Goal: Information Seeking & Learning: Learn about a topic

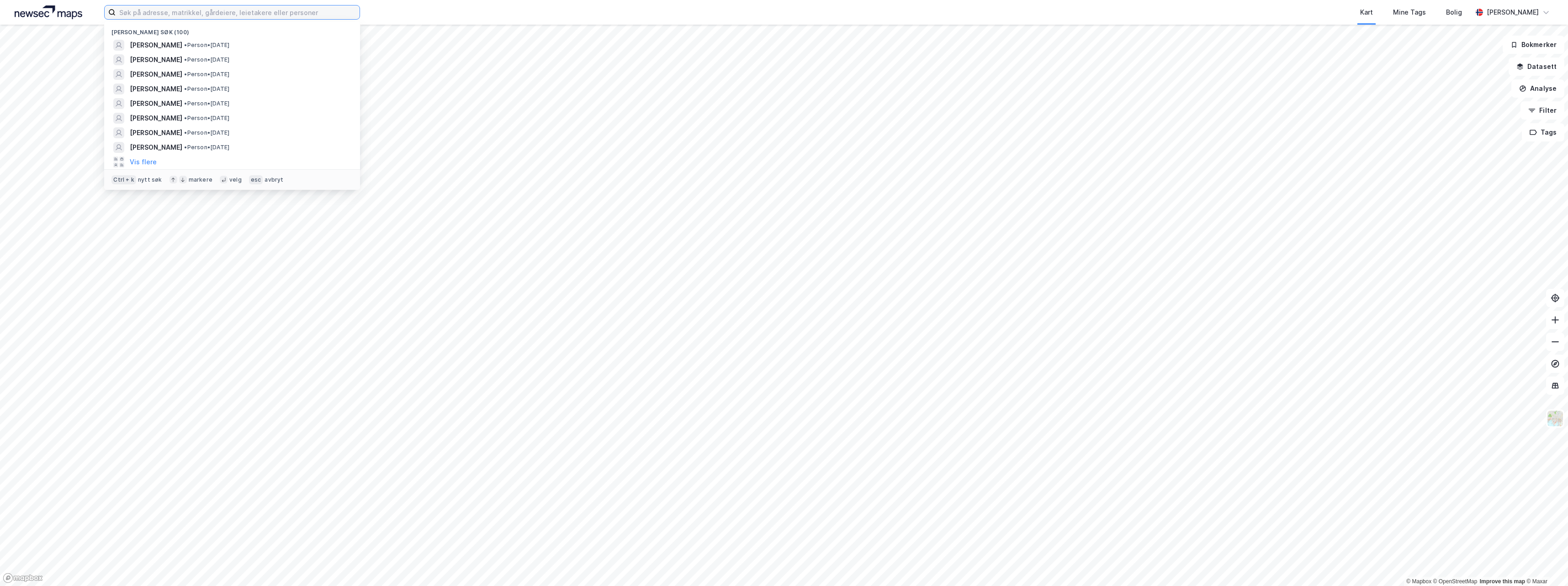
click at [162, 15] on input at bounding box center [237, 12] width 244 height 14
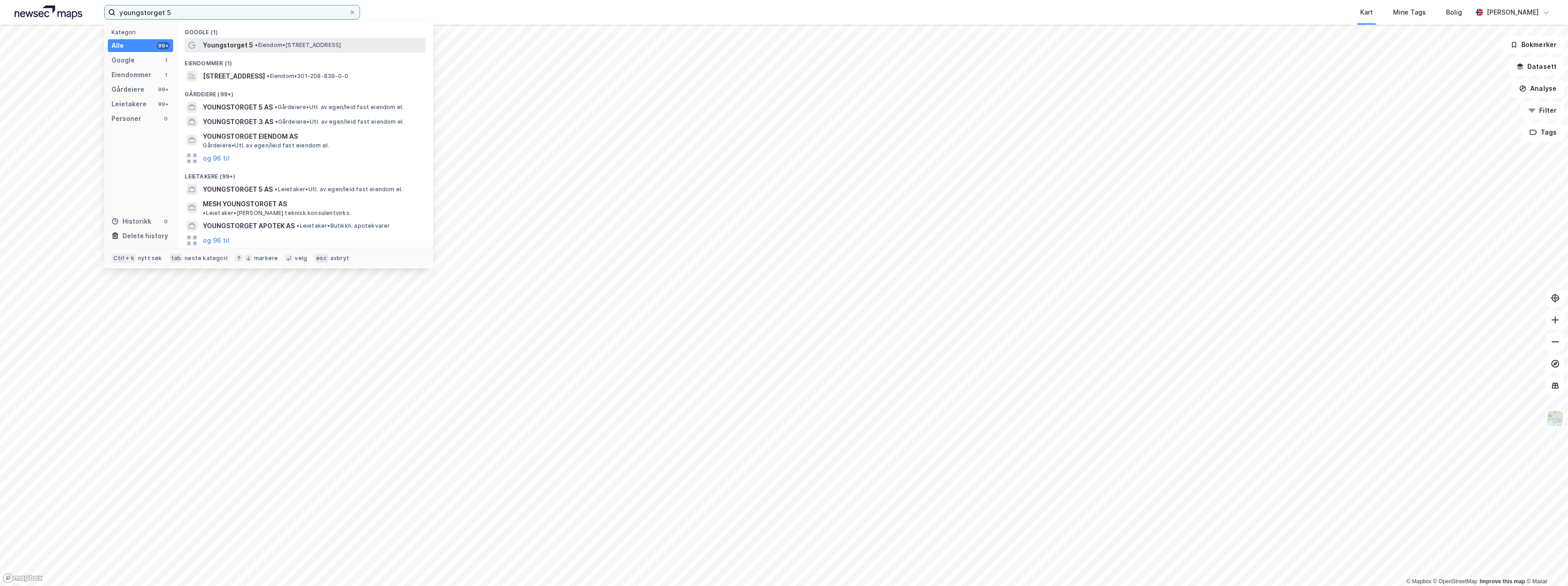
type input "youngstorget 5"
click at [217, 40] on span "Youngstorget 5" at bounding box center [228, 45] width 50 height 11
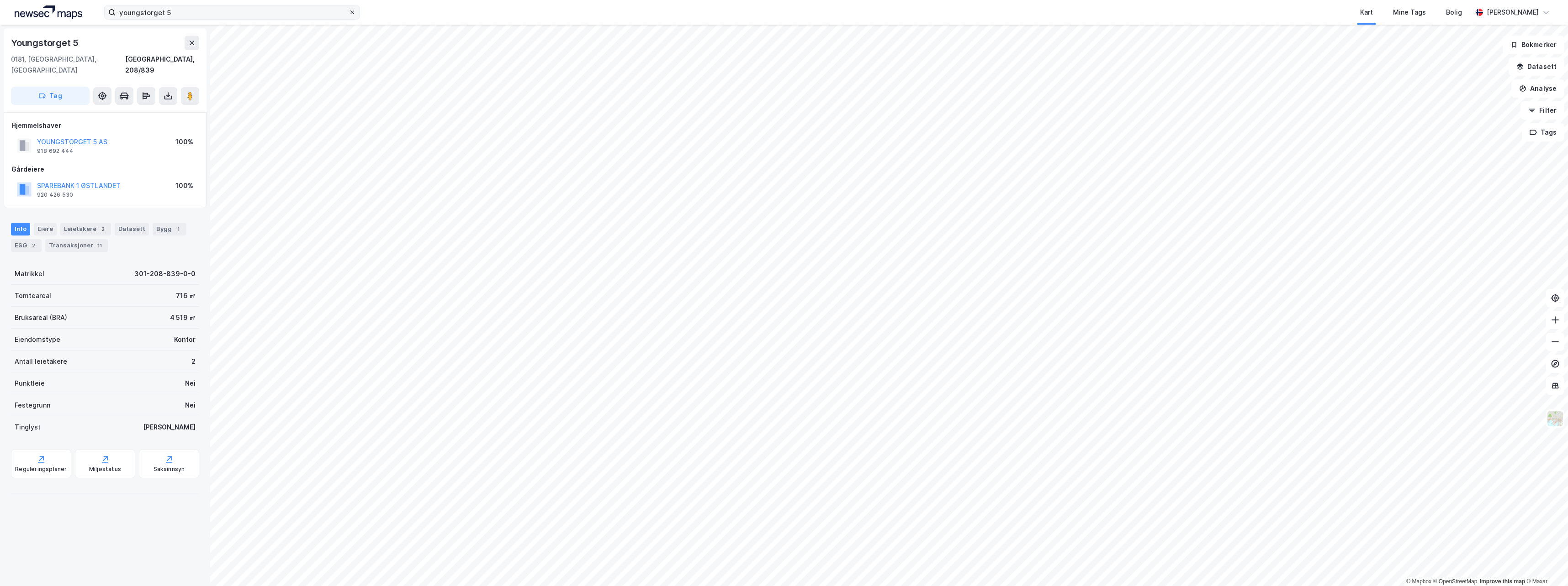
click at [352, 13] on icon at bounding box center [352, 12] width 3 height 3
click at [348, 13] on input "youngstorget 5" at bounding box center [231, 12] width 233 height 14
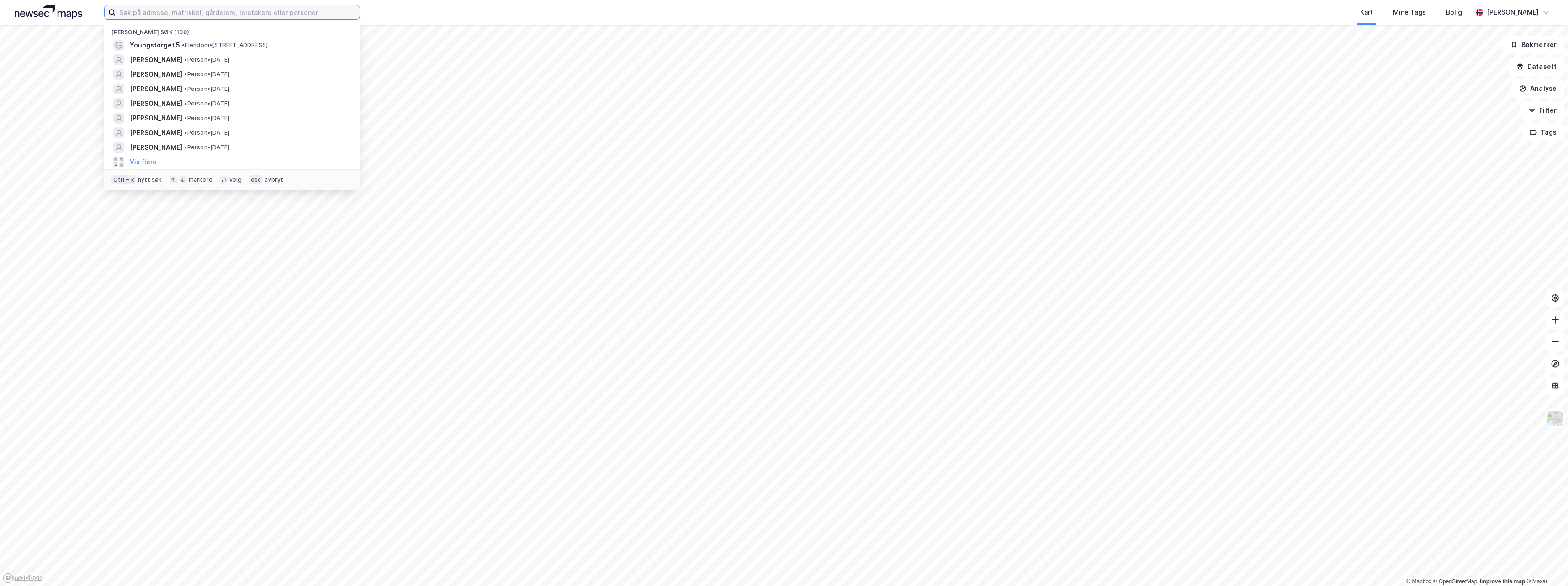
type input "t"
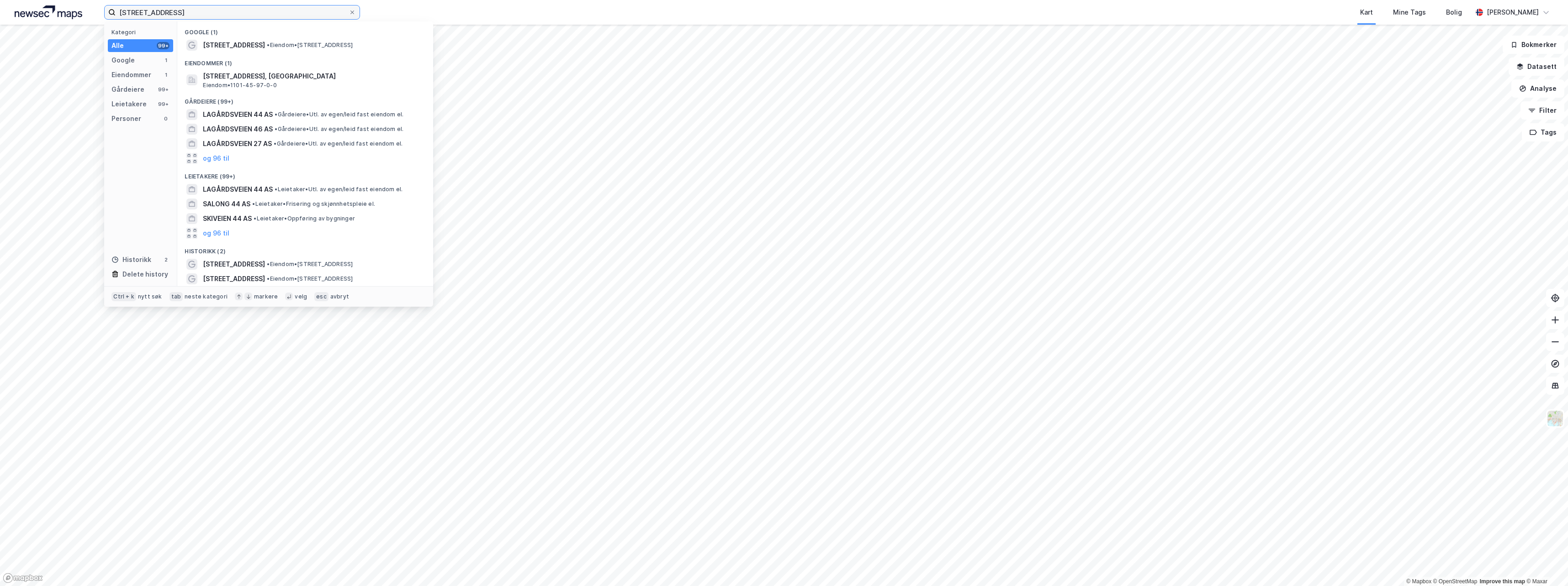
type input "[STREET_ADDRESS]"
click at [266, 46] on span "•" at bounding box center [267, 45] width 3 height 7
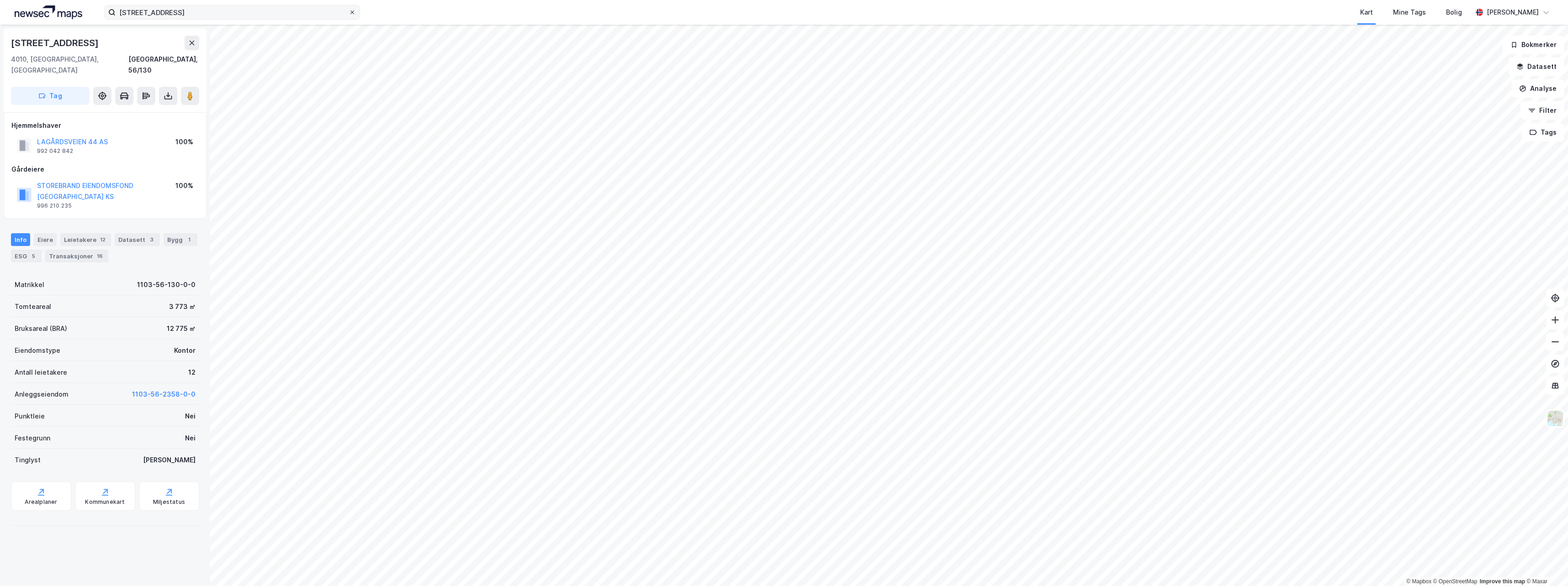
click at [349, 15] on span at bounding box center [352, 12] width 8 height 8
click at [348, 15] on input "[STREET_ADDRESS]" at bounding box center [231, 12] width 233 height 14
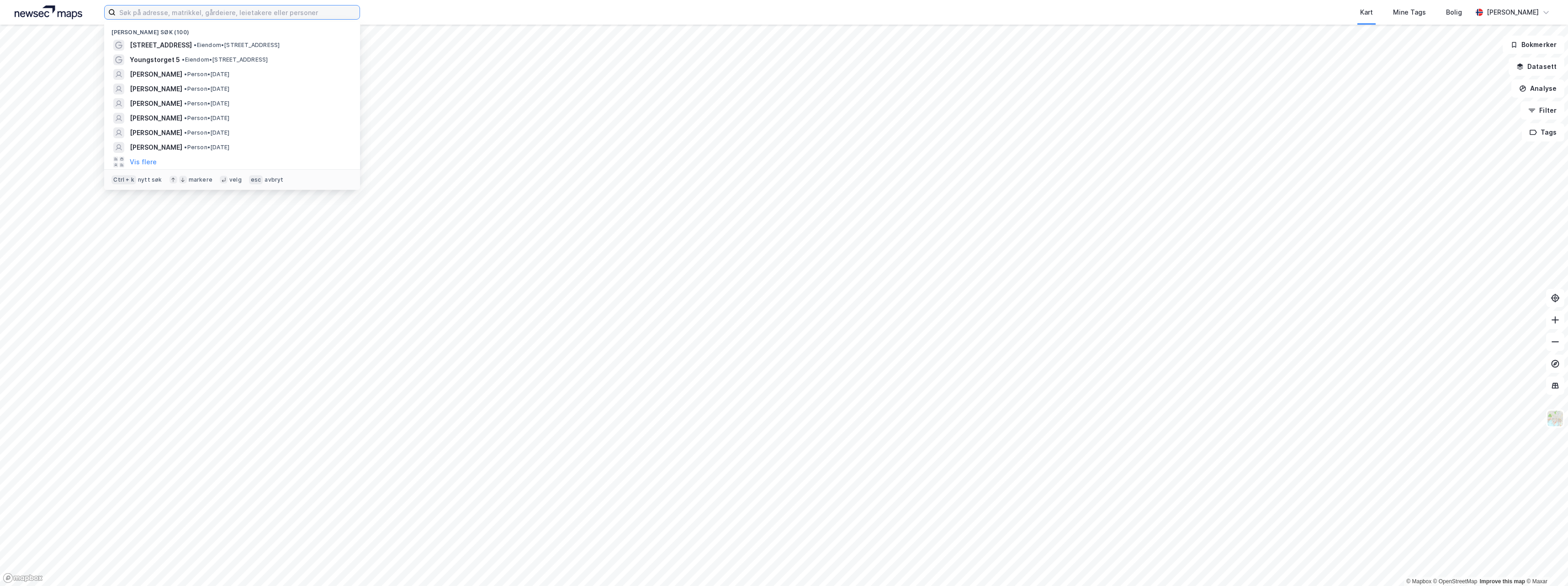
click at [308, 13] on input at bounding box center [237, 12] width 244 height 14
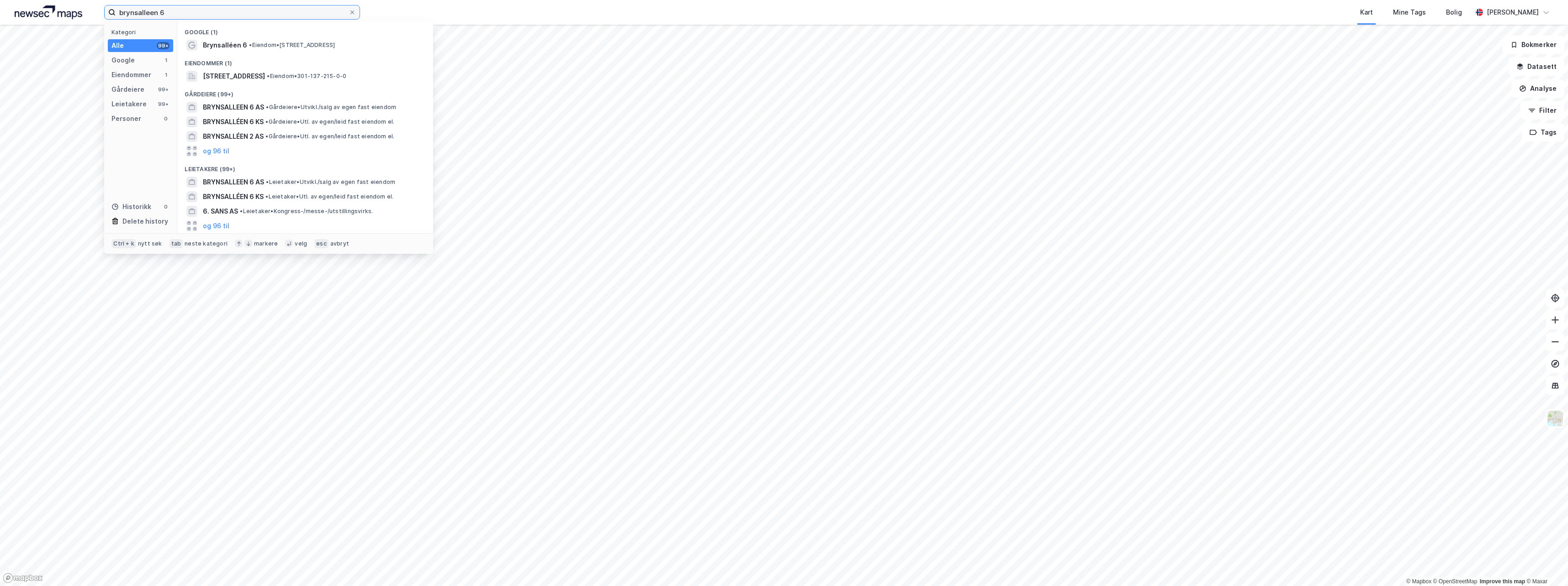
type input "brynsalleen 6"
click at [319, 34] on div "Google (1)" at bounding box center [305, 29] width 256 height 16
click at [318, 41] on span "• Eiendom • [STREET_ADDRESS]" at bounding box center [292, 45] width 86 height 8
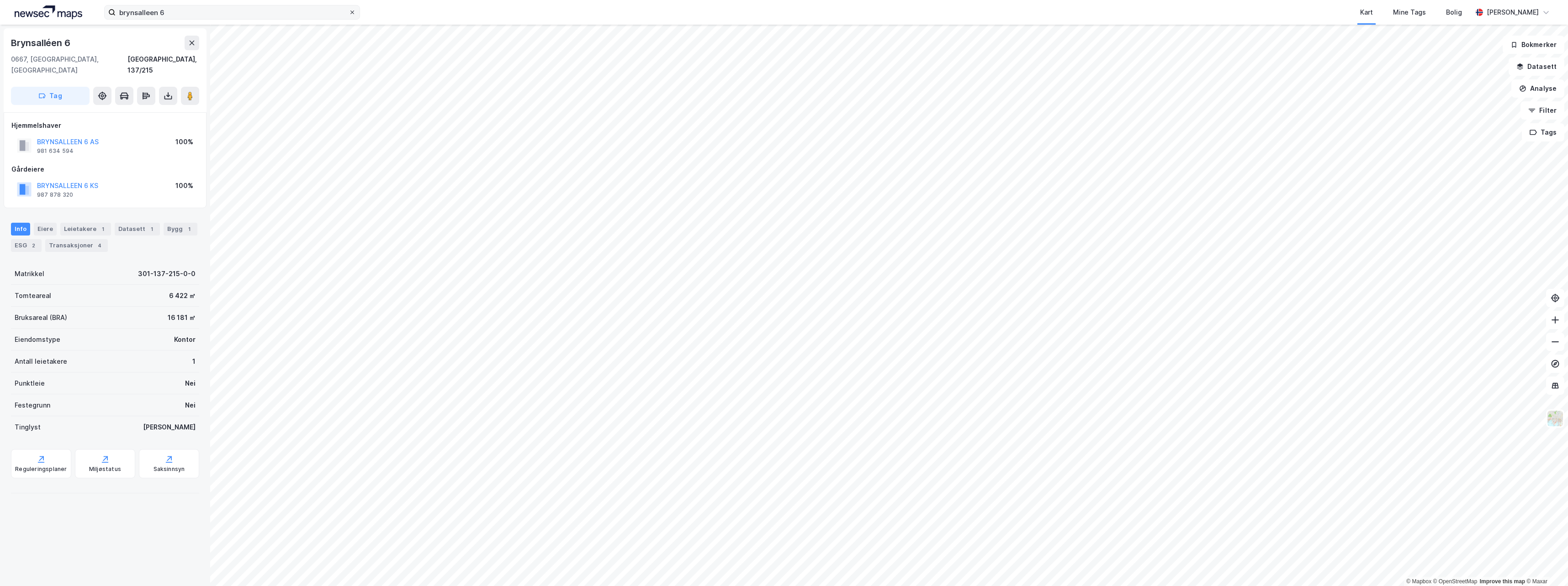
click at [348, 14] on span at bounding box center [352, 12] width 8 height 8
click at [348, 14] on input "brynsalleen 6" at bounding box center [231, 12] width 233 height 14
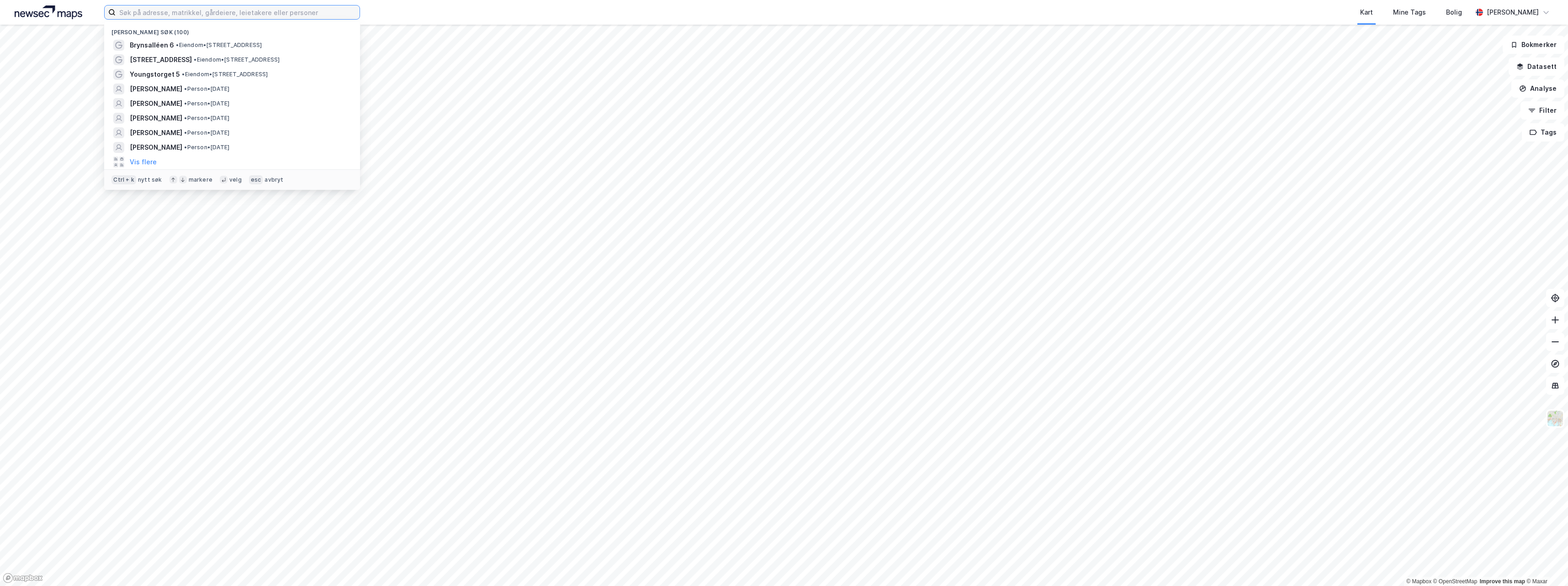
click at [303, 13] on input at bounding box center [237, 12] width 244 height 14
click at [309, 14] on input "br" at bounding box center [231, 12] width 233 height 14
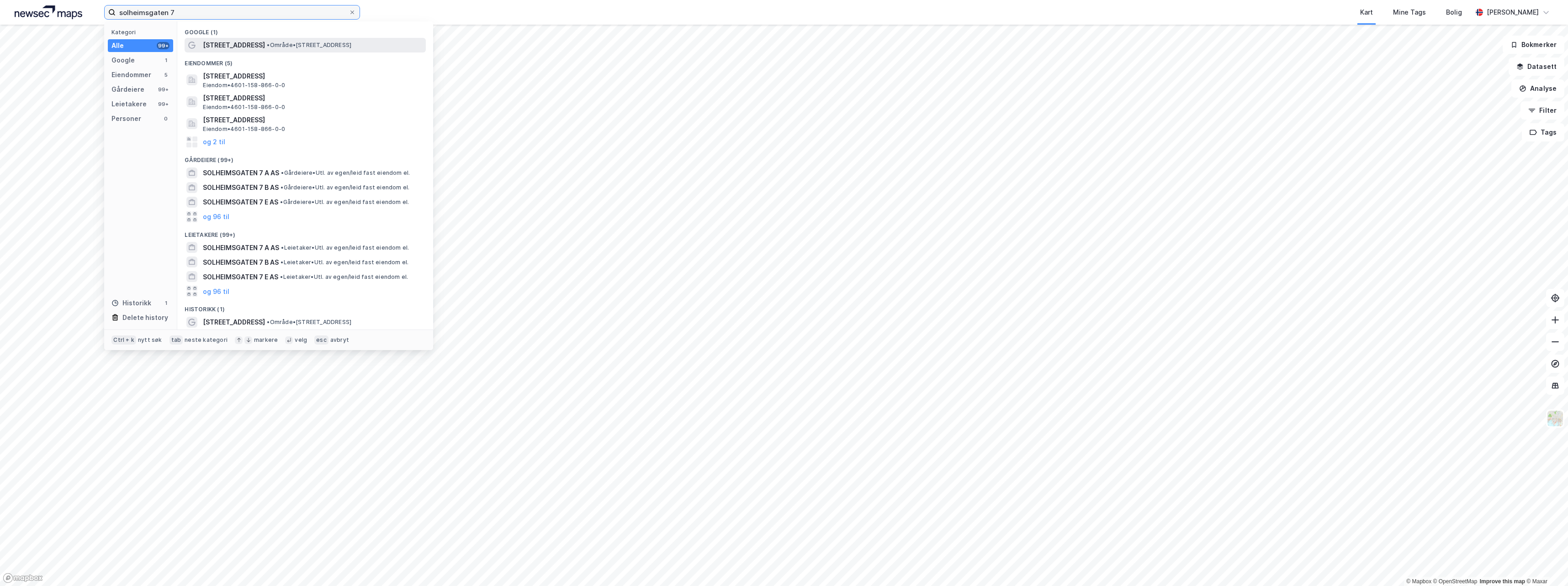
type input "solheimsgaten 7"
click at [245, 51] on div "[STREET_ADDRESS] • Område • [STREET_ADDRESS]" at bounding box center [305, 45] width 242 height 15
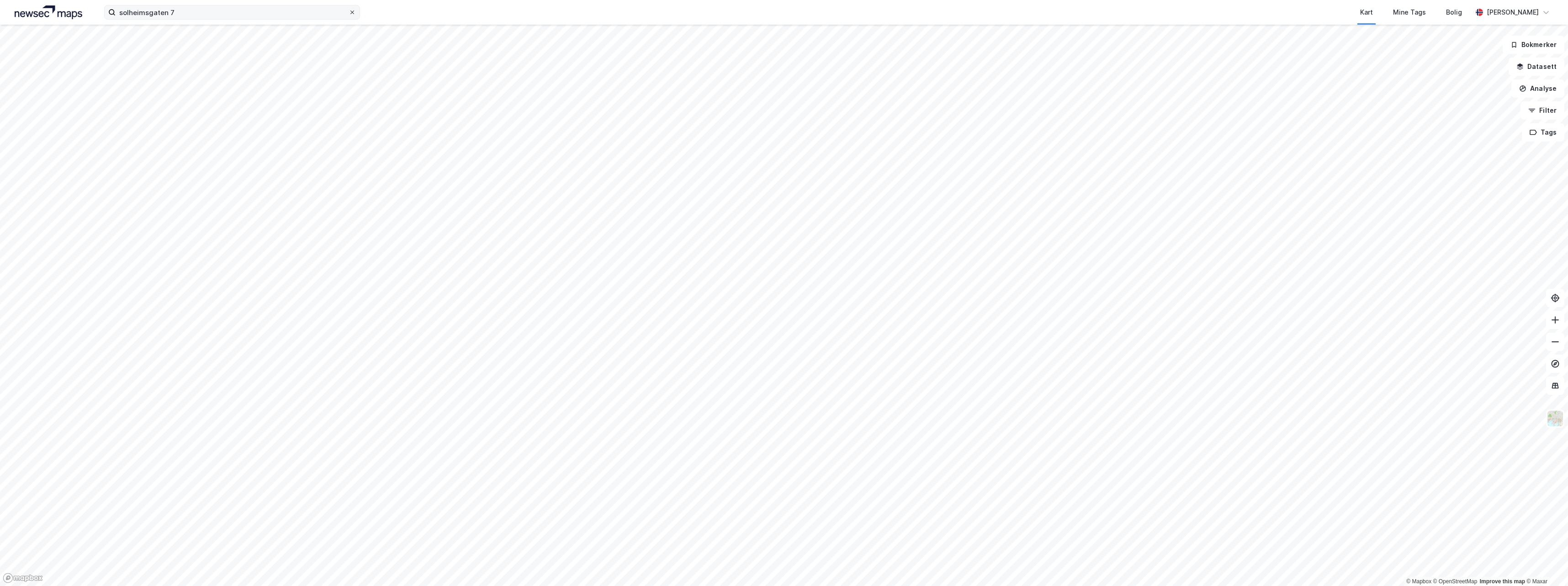
click at [353, 12] on icon at bounding box center [352, 12] width 5 height 5
click at [348, 12] on input "solheimsgaten 7" at bounding box center [231, 12] width 233 height 14
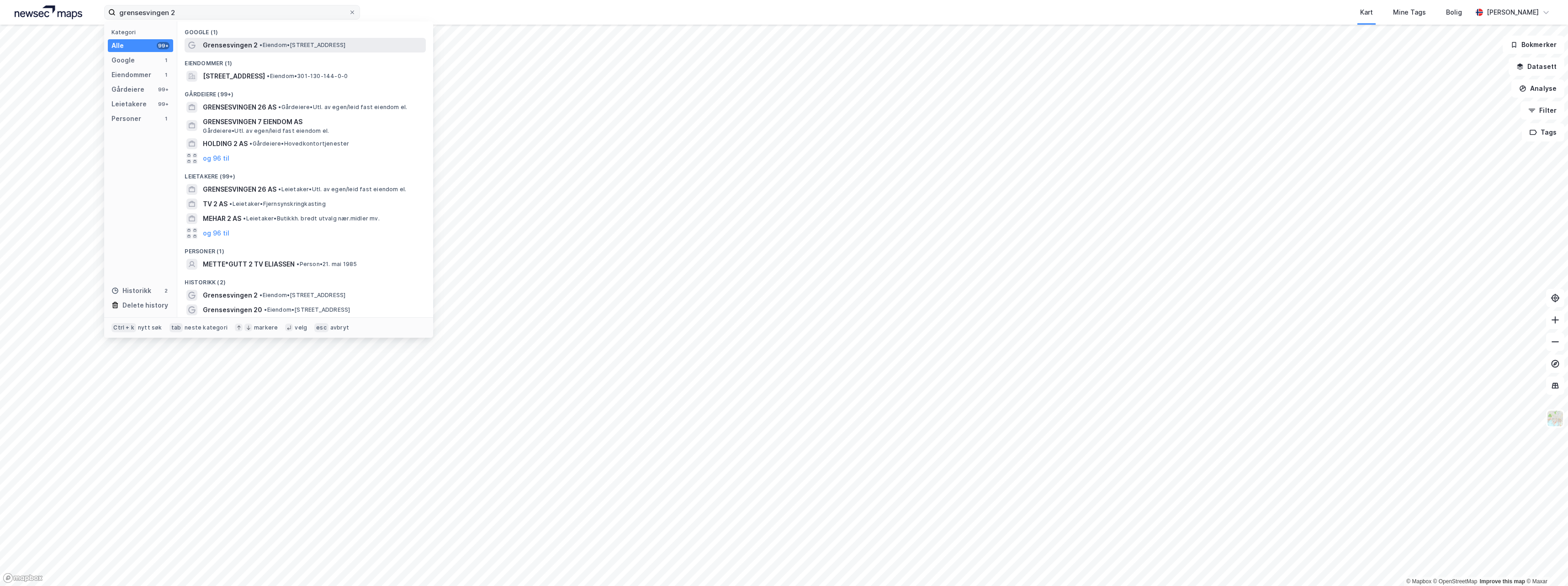
click at [286, 43] on span "• Eiendom • [STREET_ADDRESS]" at bounding box center [303, 45] width 86 height 8
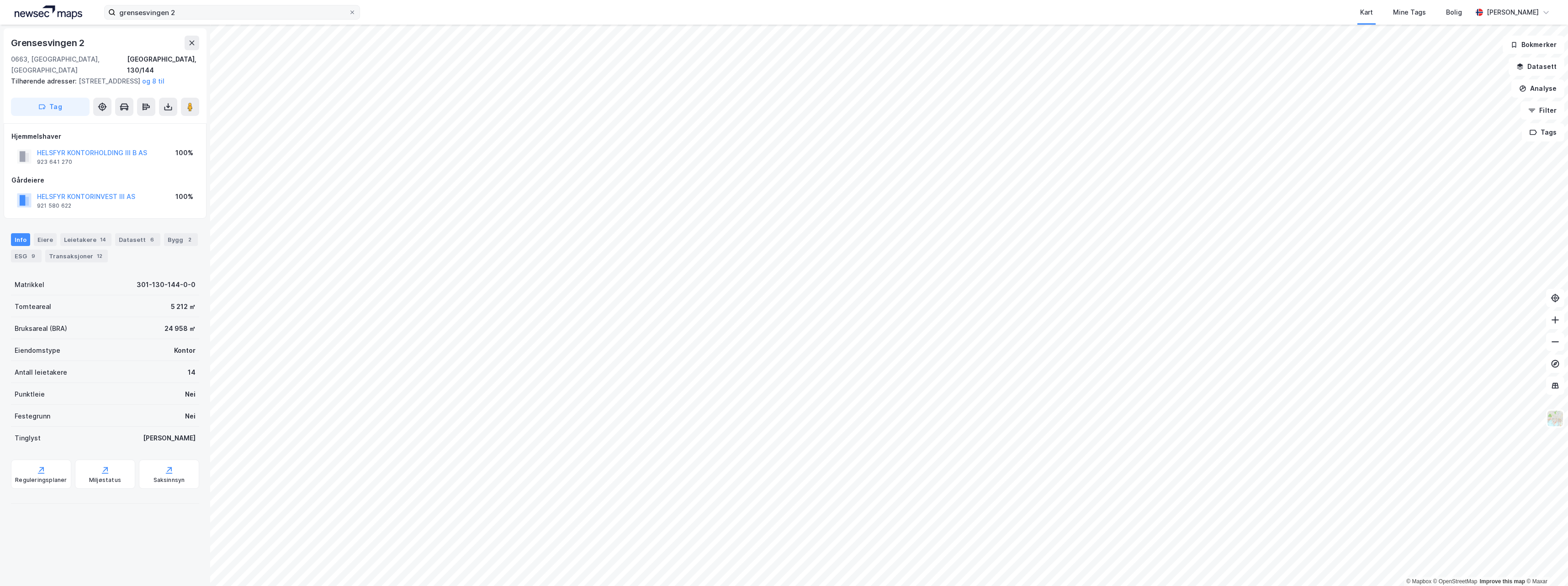
click at [210, 22] on div "grensesvingen 2 Kart Mine Tags Bolig [PERSON_NAME]" at bounding box center [784, 12] width 1568 height 25
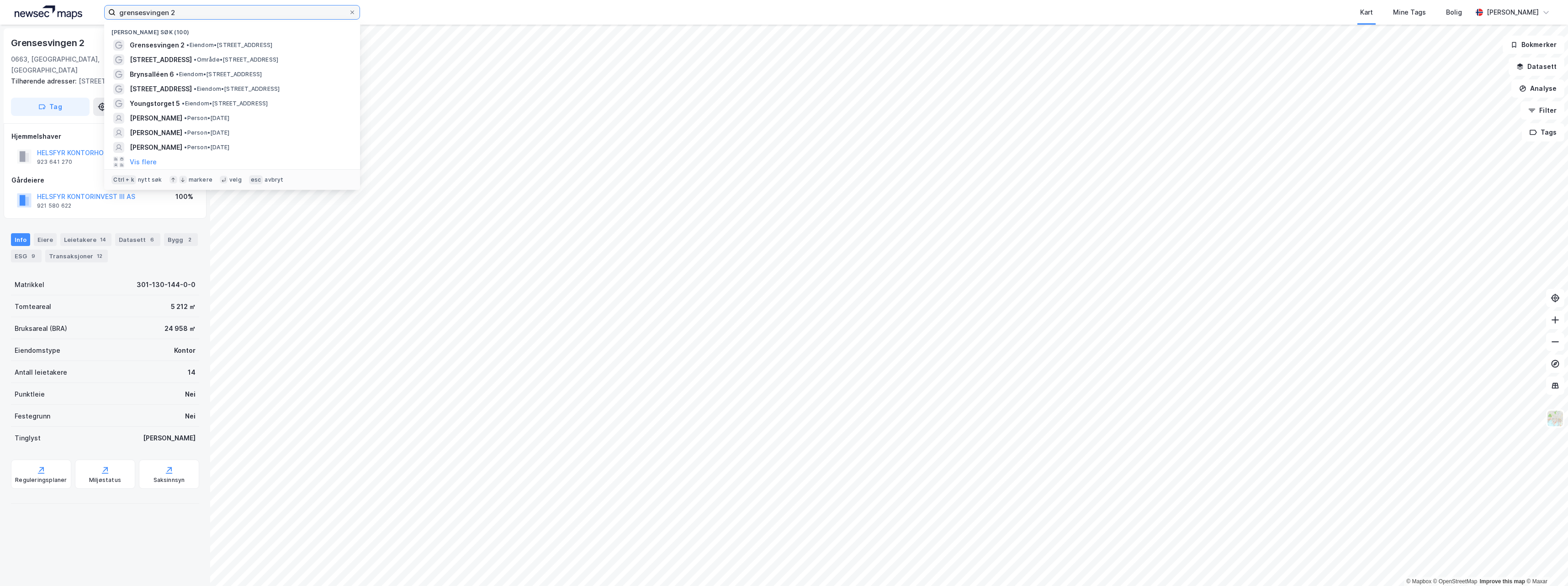
click at [216, 15] on input "grensesvingen 2" at bounding box center [231, 12] width 233 height 14
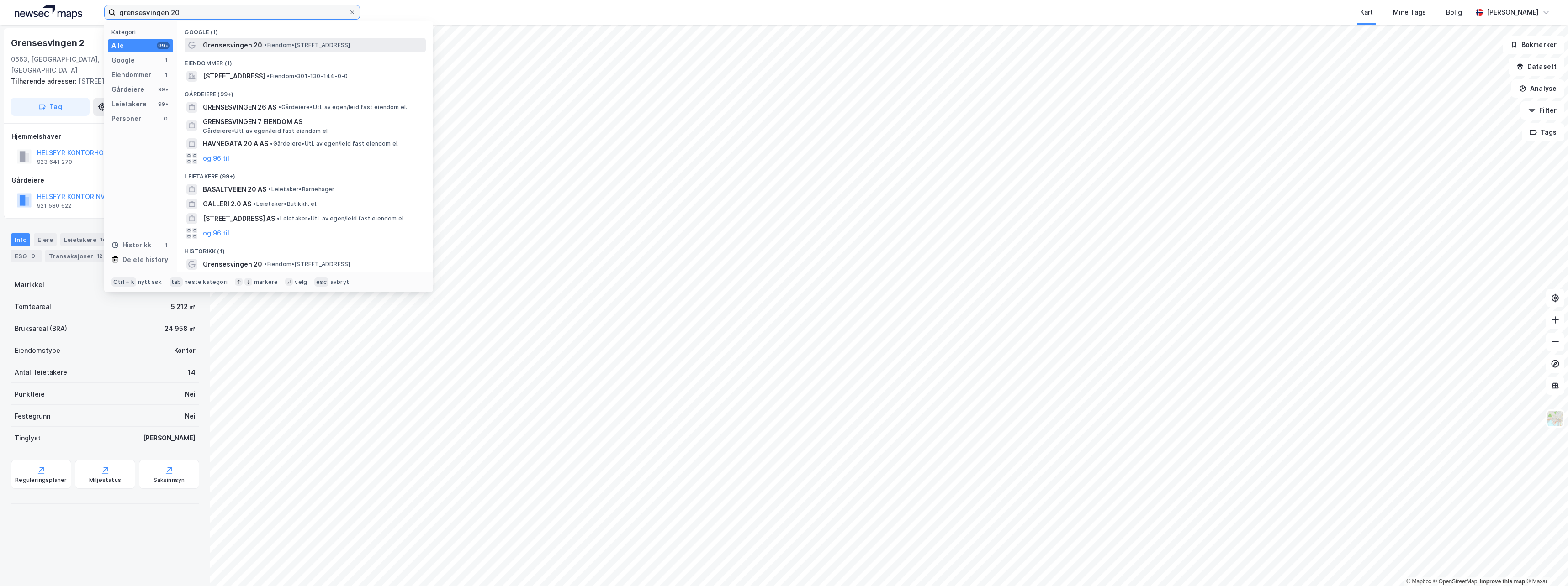
type input "grensesvingen 20"
click at [228, 44] on span "Grensesvingen 20" at bounding box center [232, 45] width 59 height 11
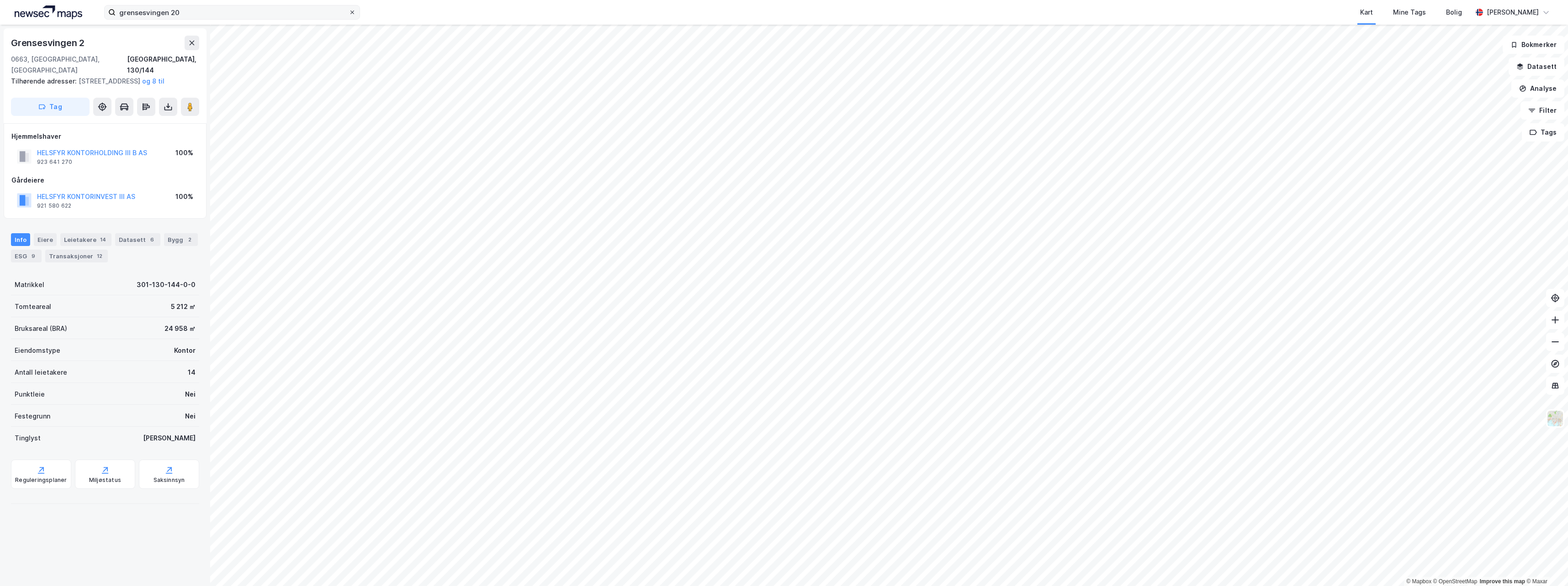
click at [349, 13] on icon at bounding box center [352, 12] width 5 height 5
click at [348, 13] on input "grensesvingen 20" at bounding box center [231, 12] width 233 height 14
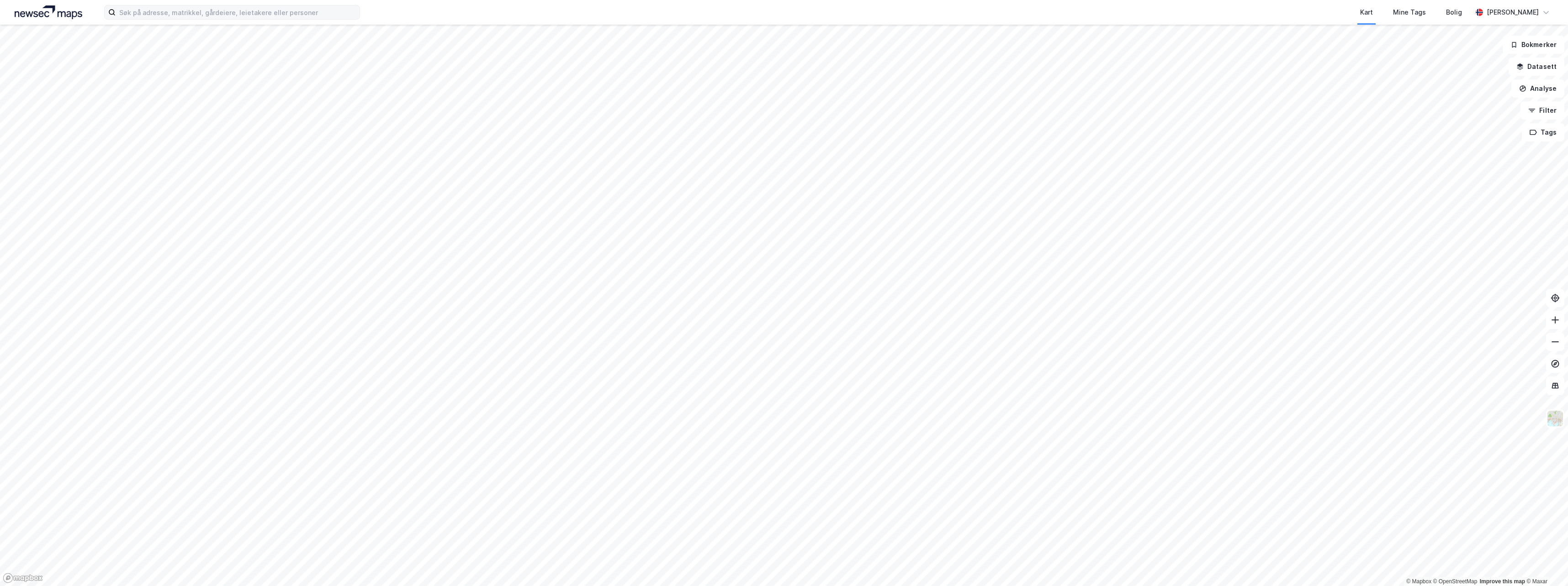
click at [189, 20] on div "Kart Mine Tags Bolig [PERSON_NAME]" at bounding box center [784, 12] width 1568 height 25
click at [192, 13] on input at bounding box center [237, 12] width 244 height 14
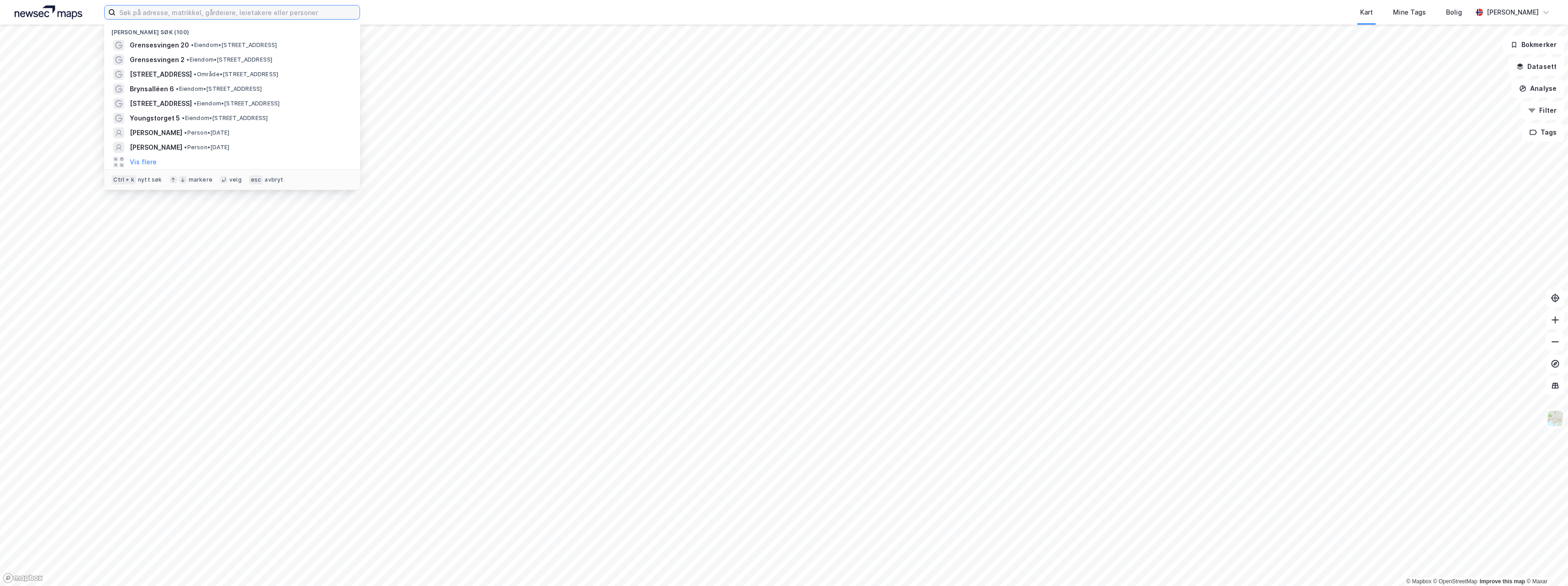
type input "m"
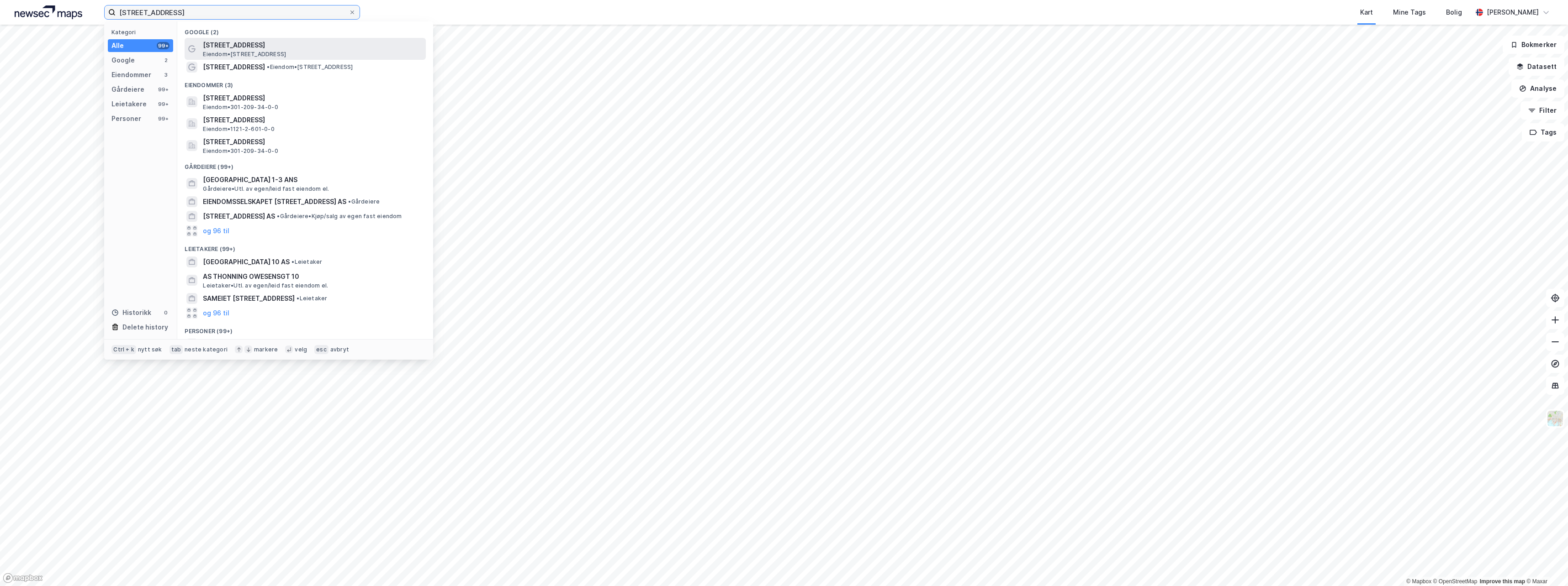
type input "[STREET_ADDRESS]"
drag, startPoint x: 297, startPoint y: 52, endPoint x: 291, endPoint y: 67, distance: 16.2
click at [291, 67] on div "Google (2) [GEOGRAPHIC_DATA] 10 Eiendom • [STREET_ADDRESS] • Eiendom • [STREET_…" at bounding box center [305, 180] width 256 height 318
click at [291, 64] on span "• Eiendom • [STREET_ADDRESS]" at bounding box center [309, 67] width 86 height 8
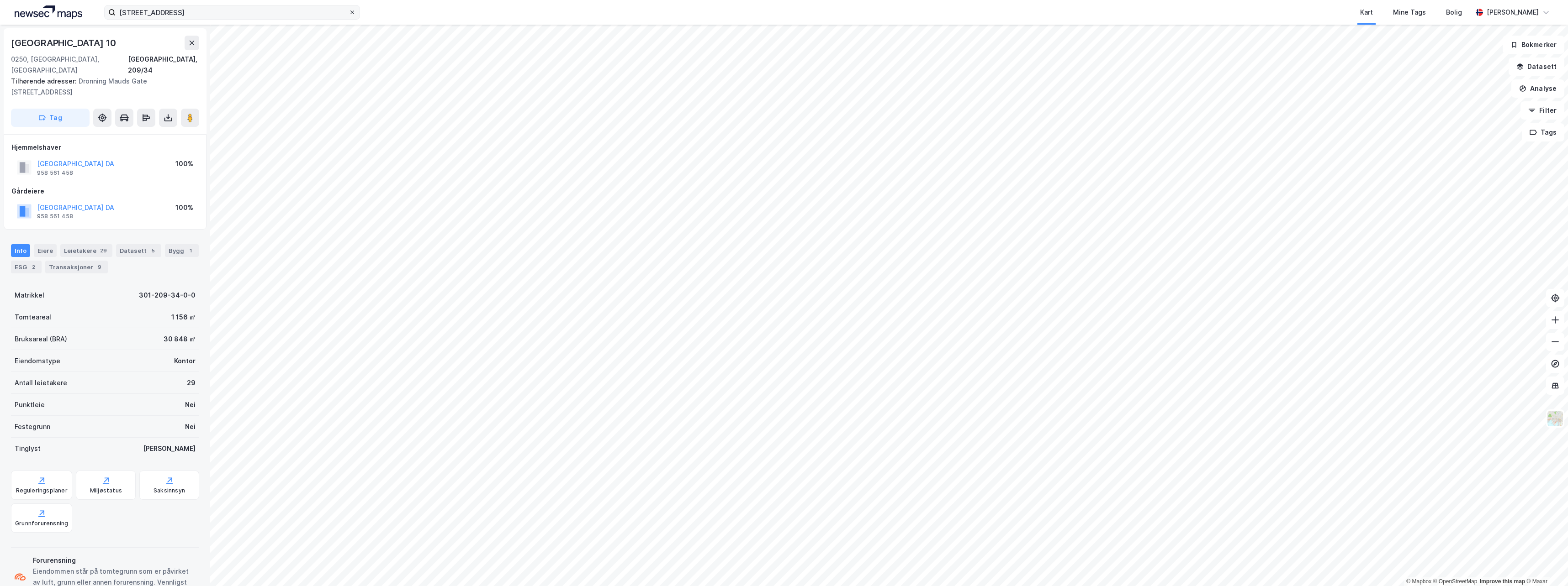
click at [355, 15] on span at bounding box center [352, 12] width 8 height 8
click at [348, 15] on input "[STREET_ADDRESS]" at bounding box center [231, 12] width 233 height 14
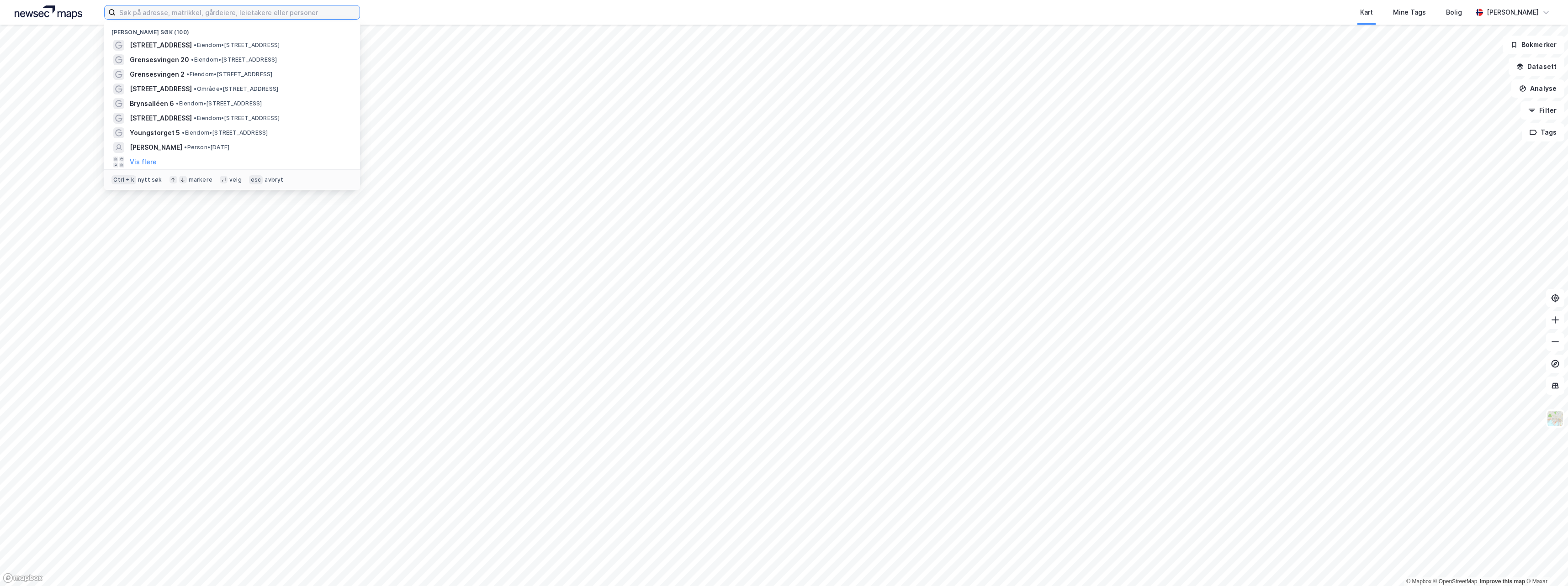
click at [317, 13] on input at bounding box center [237, 12] width 244 height 14
type input "d"
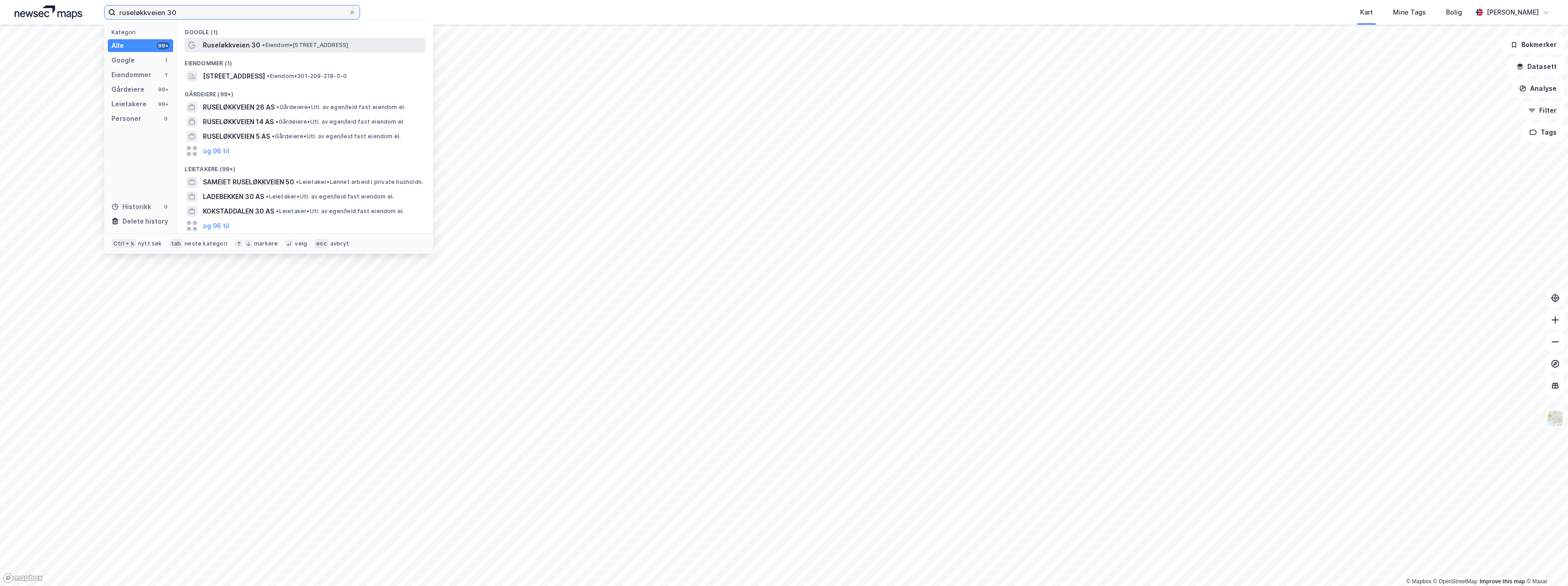
type input "ruseløkkveien 30"
click at [298, 40] on div "Ruseløkkveien 30 • Eiendom • [STREET_ADDRESS]" at bounding box center [313, 45] width 221 height 11
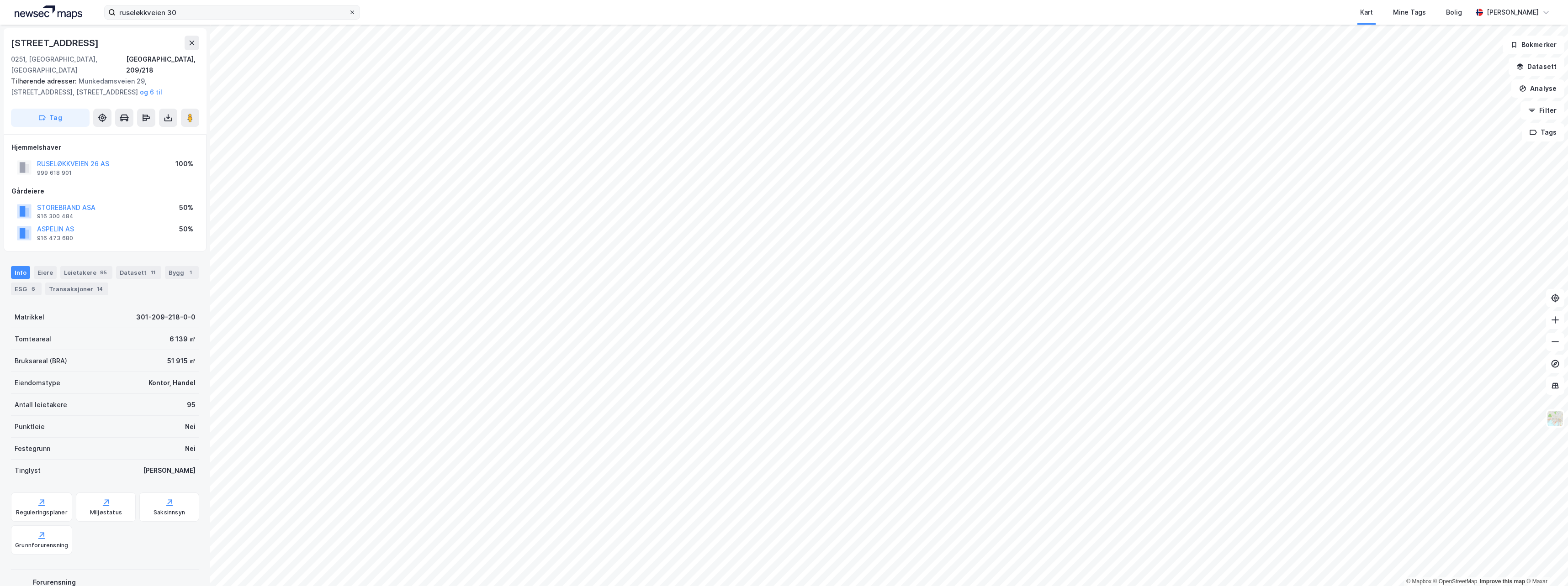
click at [353, 15] on div at bounding box center [352, 12] width 5 height 8
click at [348, 15] on input "ruseløkkveien 30" at bounding box center [231, 12] width 233 height 14
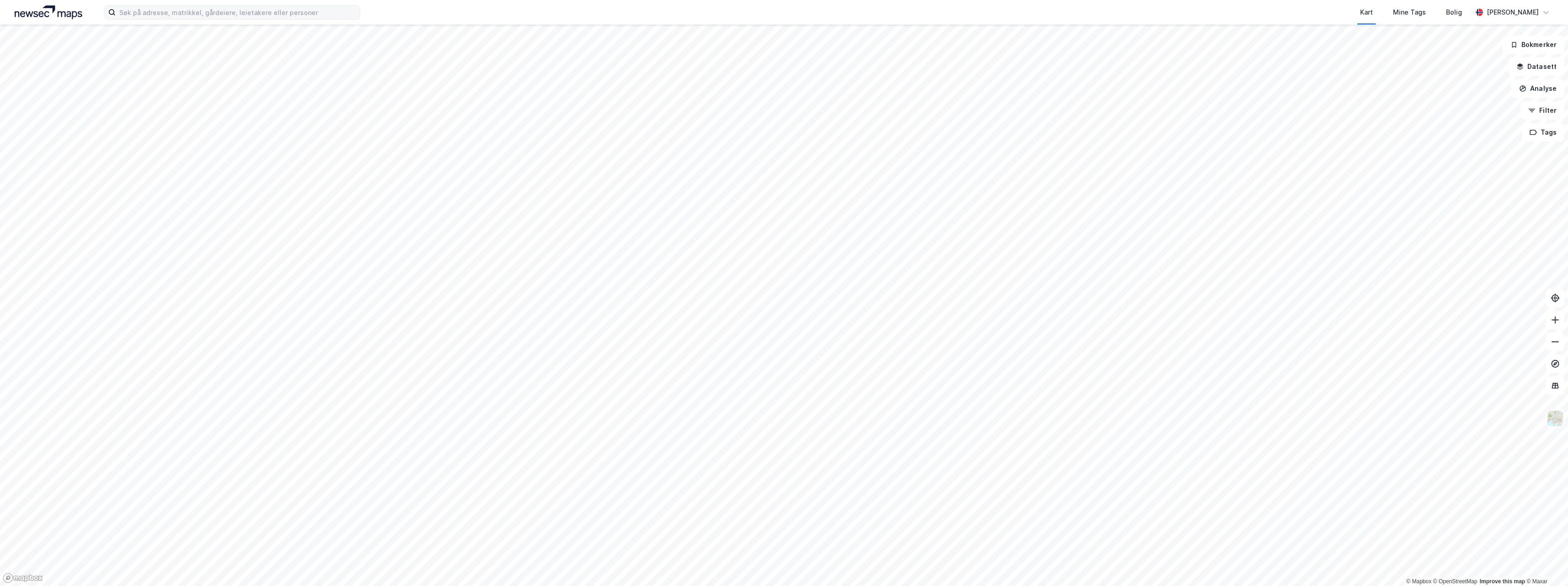
click at [437, 13] on div "Kart Mine Tags Bolig" at bounding box center [938, 12] width 1068 height 25
click at [290, 15] on input at bounding box center [237, 12] width 244 height 14
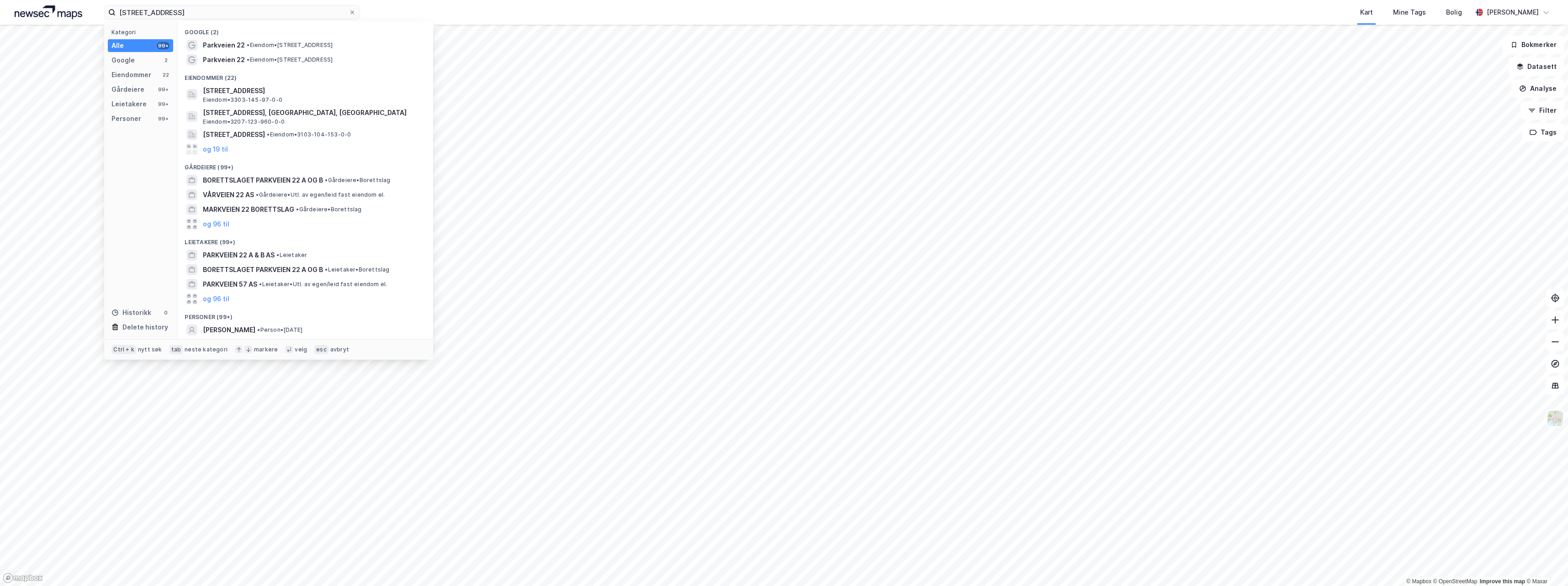
click at [290, 50] on div "Parkveien 22 • Eiendom • [STREET_ADDRESS]" at bounding box center [313, 45] width 221 height 11
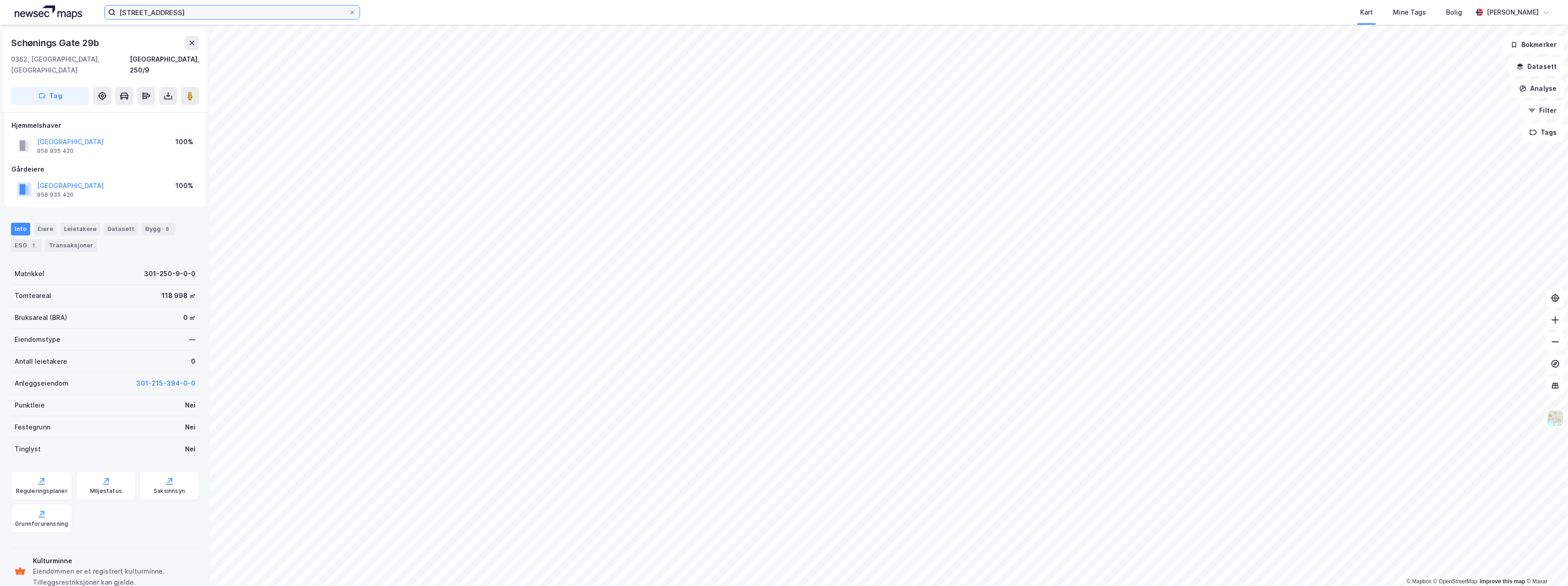
click at [187, 10] on input "[STREET_ADDRESS]" at bounding box center [231, 12] width 233 height 14
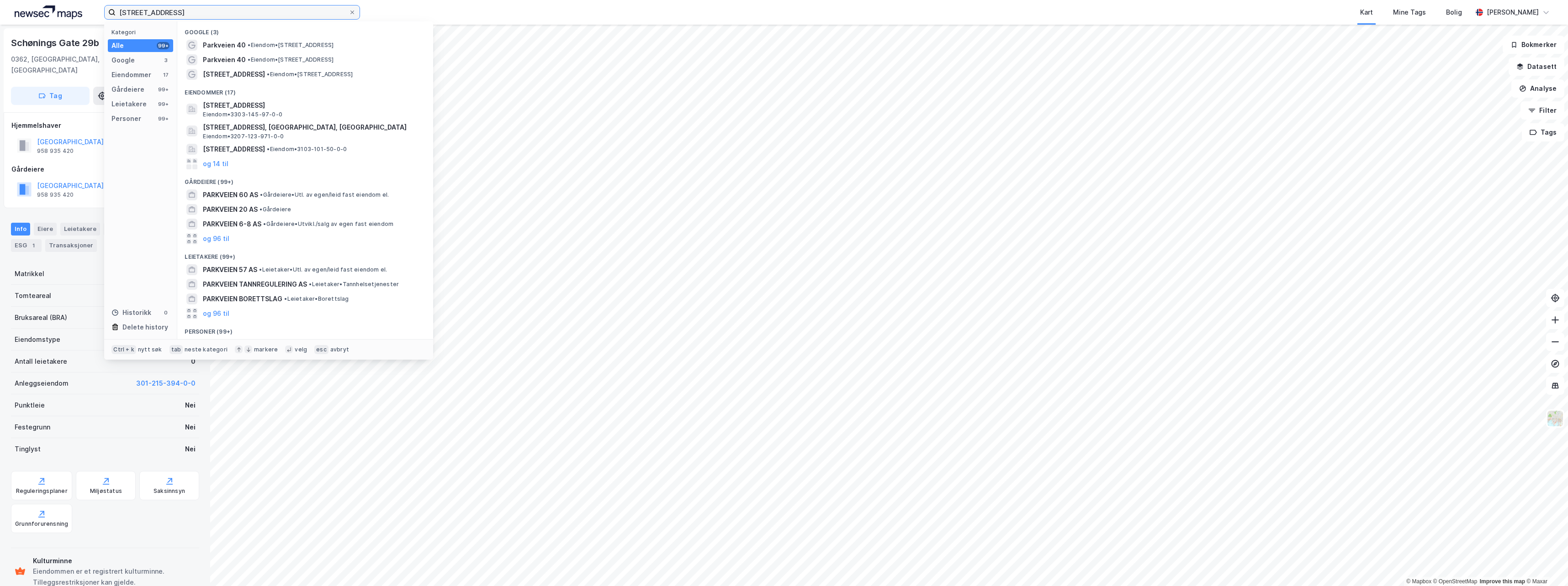
drag, startPoint x: 179, startPoint y: 13, endPoint x: 84, endPoint y: 12, distance: 95.0
click at [84, 12] on div "parkveien 40 Kategori Alle 99+ Google 3 Eiendommer 17 Gårdeiere 99+ Leietakere …" at bounding box center [784, 12] width 1568 height 25
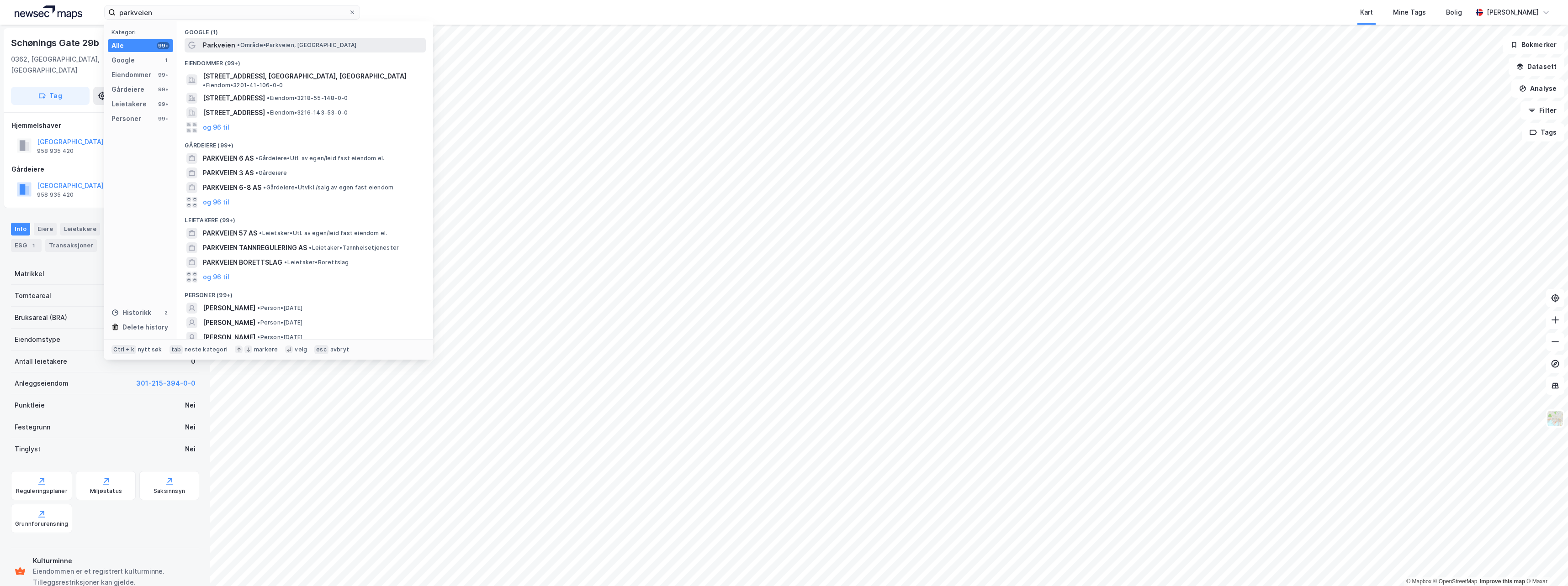
click at [221, 49] on span "Parkveien" at bounding box center [219, 45] width 33 height 11
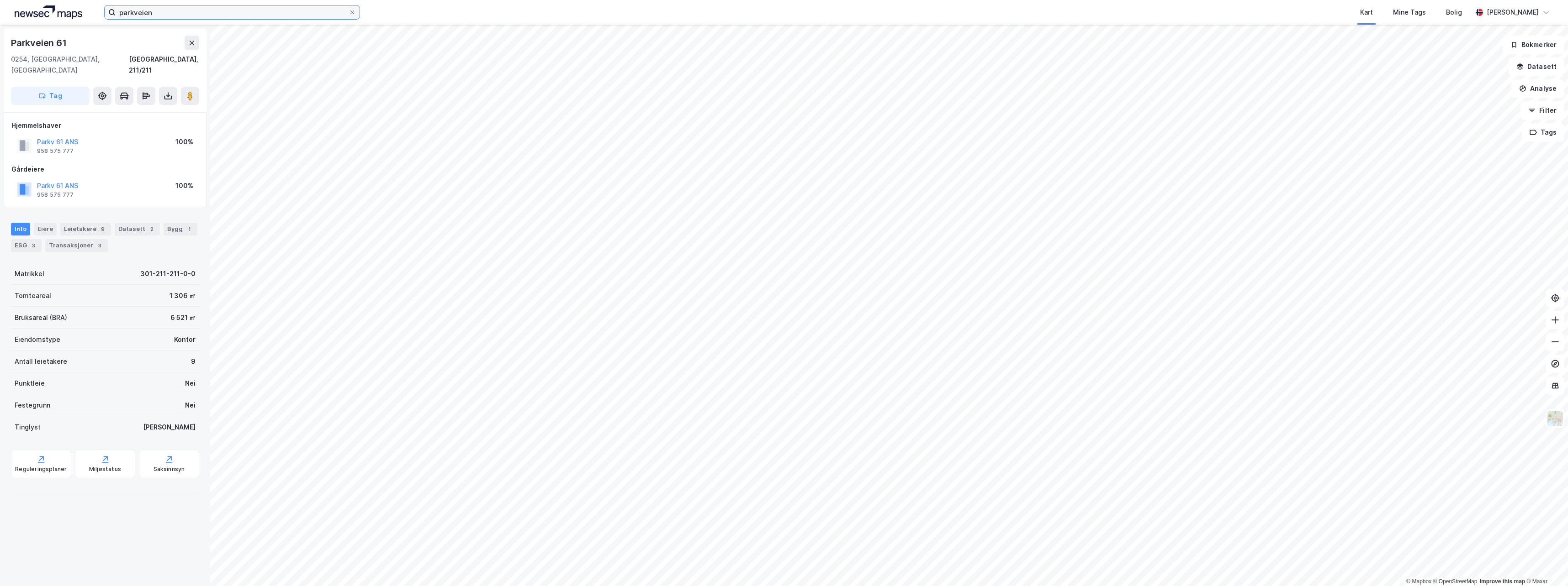
click at [187, 16] on input "parkveien" at bounding box center [231, 12] width 233 height 14
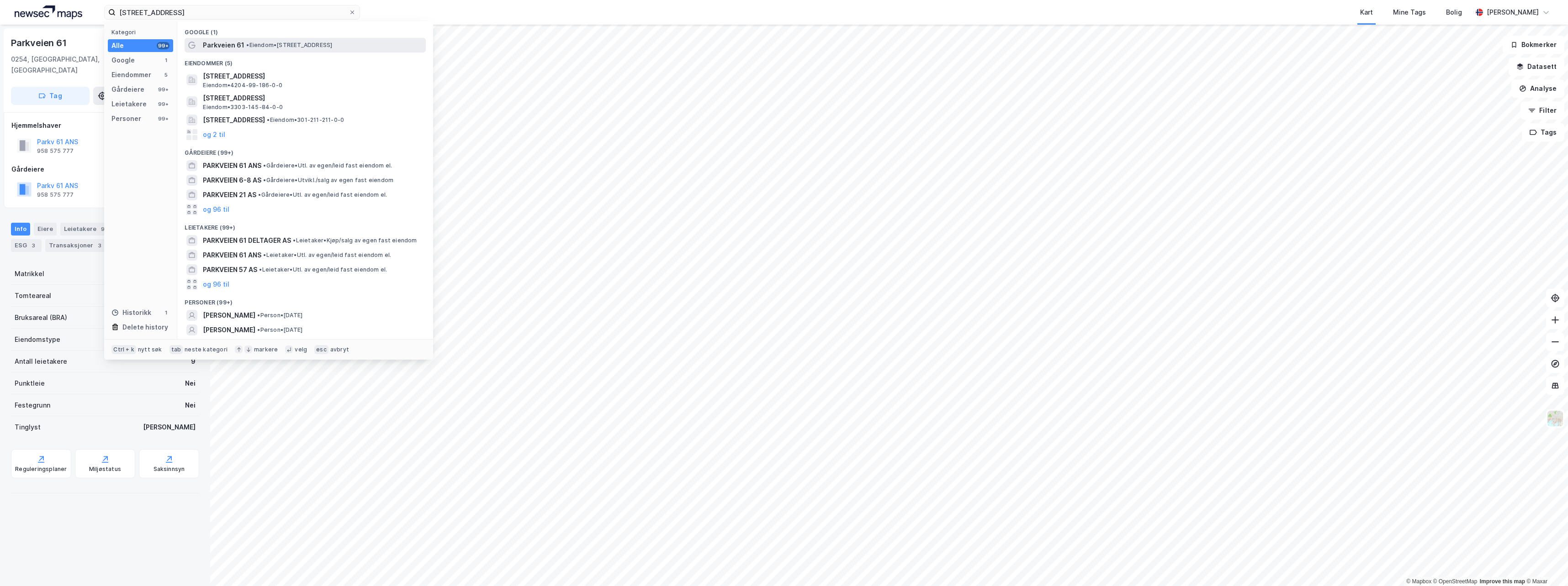
click at [210, 45] on span "Parkveien 61" at bounding box center [224, 45] width 41 height 11
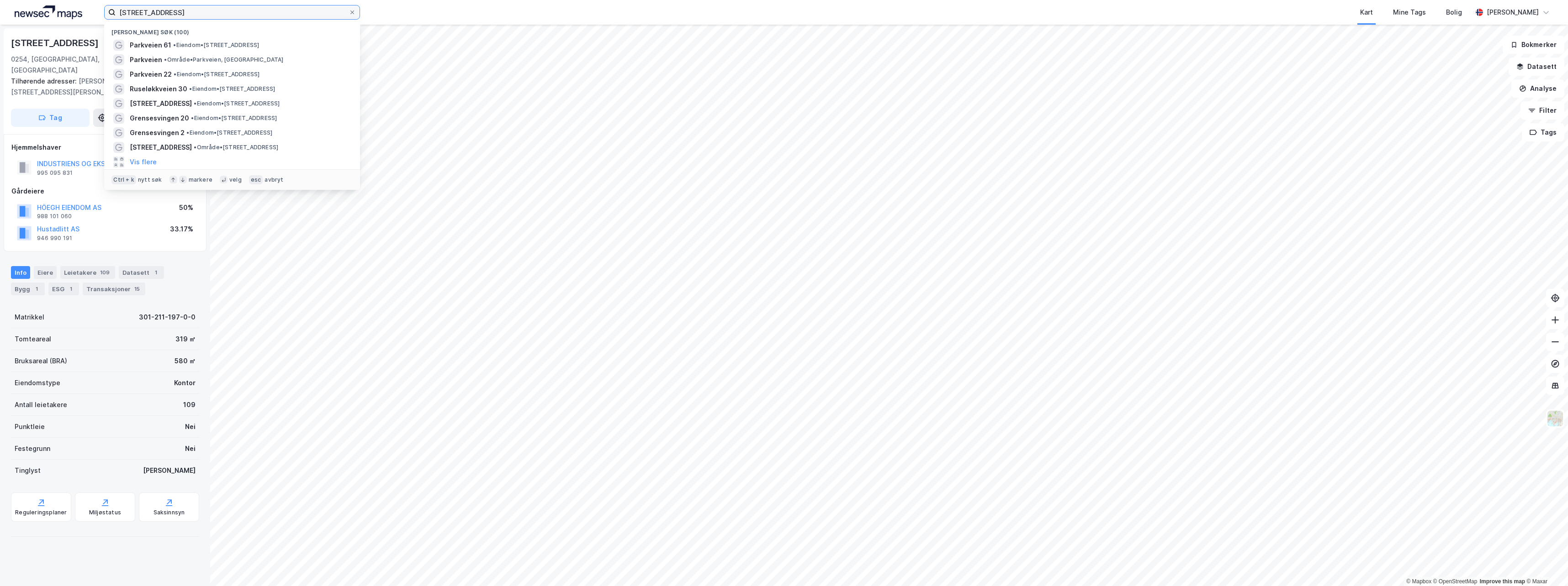
click at [256, 17] on input "[STREET_ADDRESS]" at bounding box center [231, 12] width 233 height 14
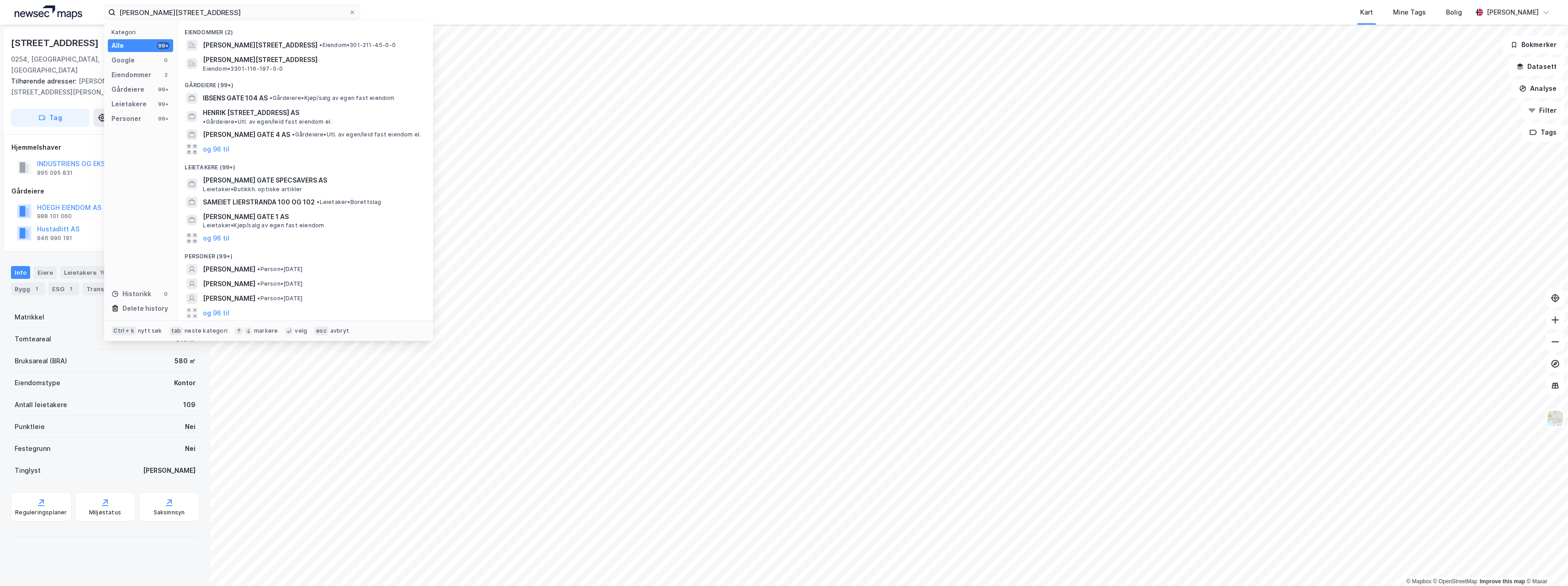
click at [267, 49] on span "[PERSON_NAME][STREET_ADDRESS]" at bounding box center [260, 45] width 114 height 11
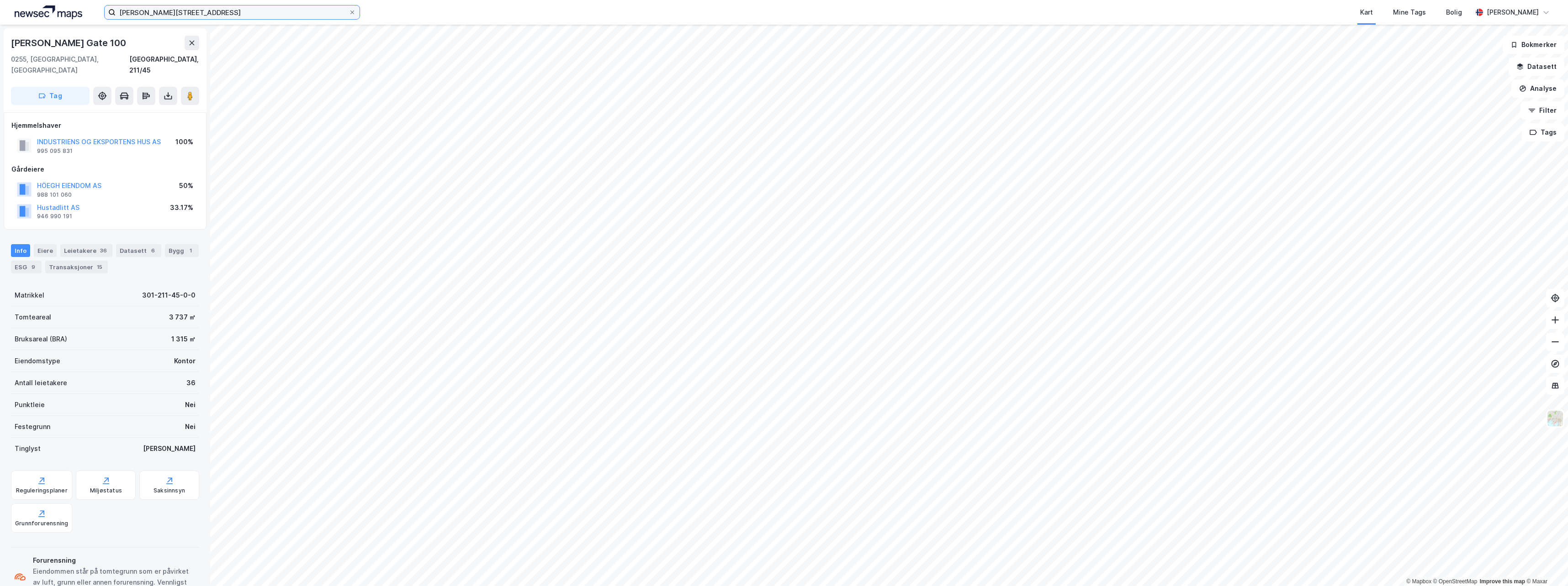
click at [305, 16] on input "[PERSON_NAME][STREET_ADDRESS]" at bounding box center [231, 12] width 233 height 14
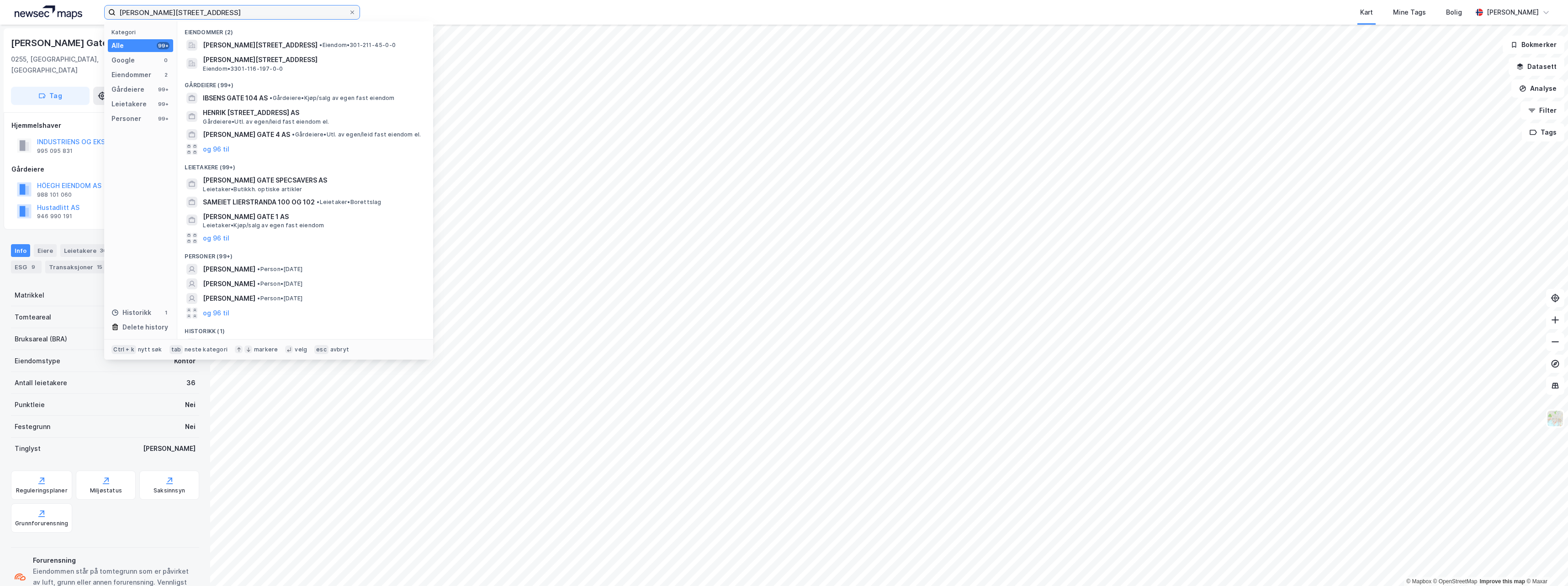
click at [305, 16] on input "[PERSON_NAME][STREET_ADDRESS]" at bounding box center [231, 12] width 233 height 14
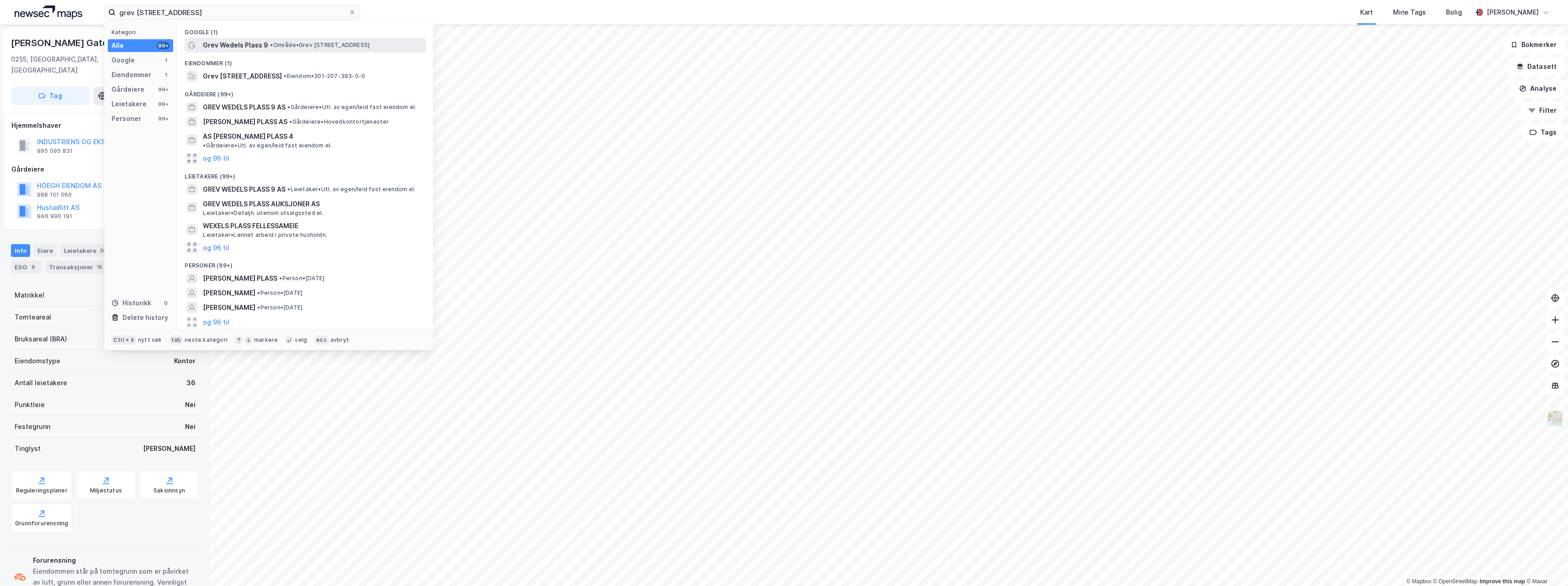
click at [259, 49] on span "Grev Wedels Plass 9" at bounding box center [236, 45] width 65 height 11
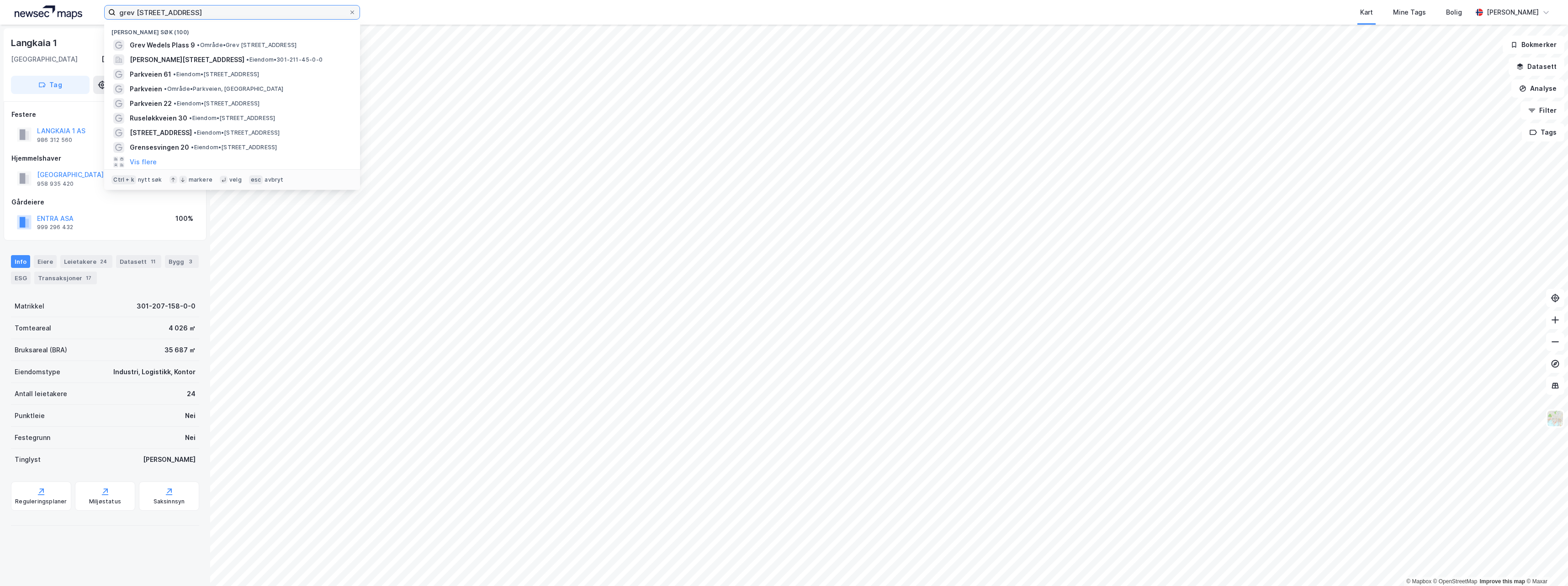
click at [235, 5] on input "grev [STREET_ADDRESS]" at bounding box center [231, 12] width 233 height 14
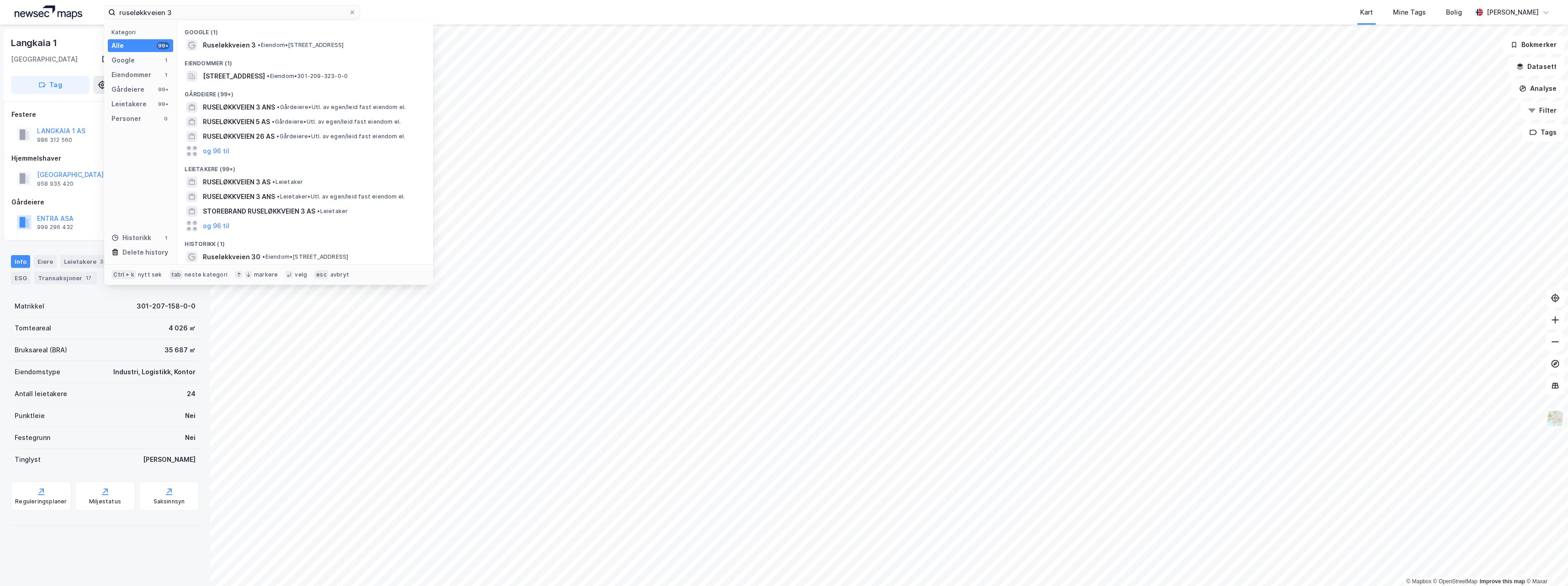
click at [272, 46] on span "• Eiendom • [STREET_ADDRESS]" at bounding box center [301, 45] width 86 height 8
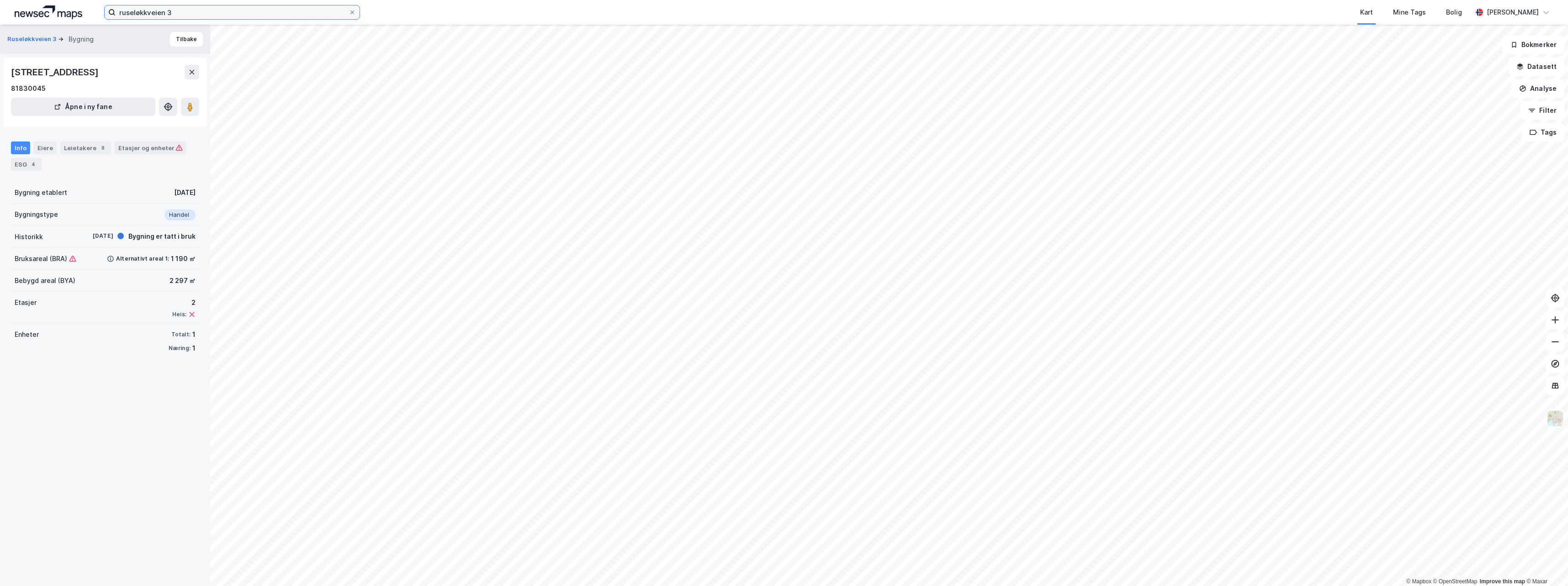
click at [187, 12] on input "ruseløkkveien 3" at bounding box center [231, 12] width 233 height 14
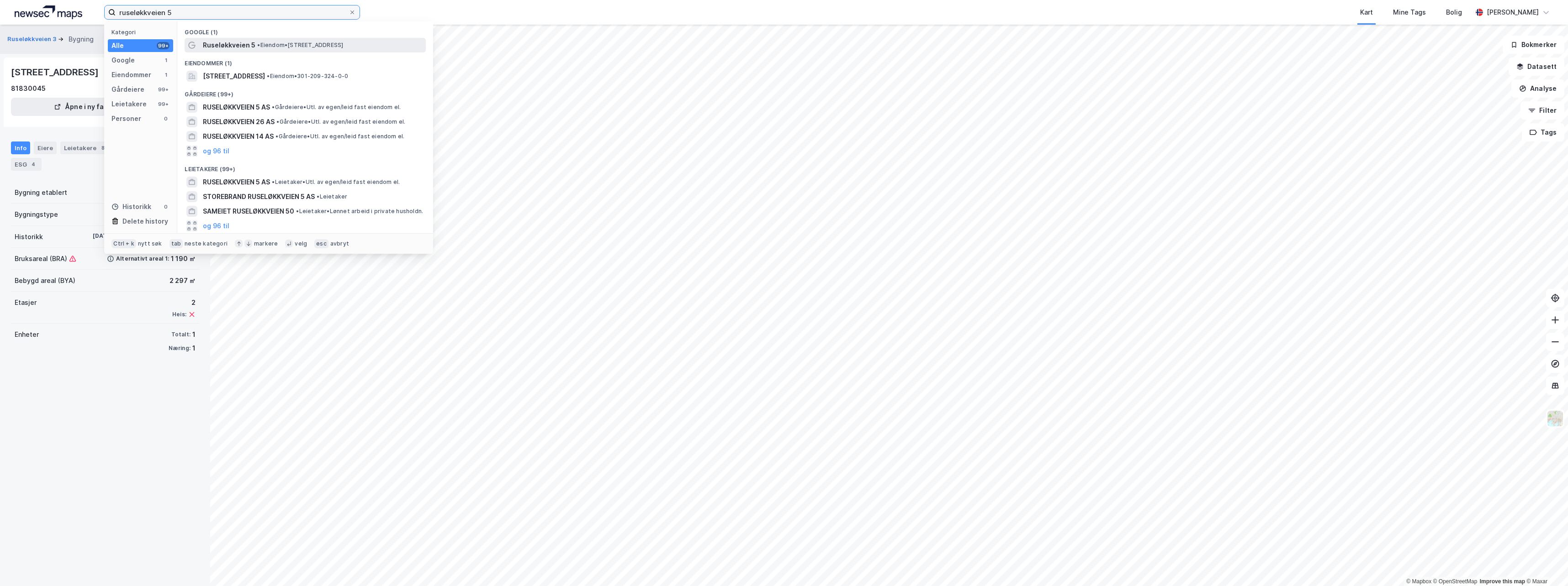
type input "ruseløkkveien 5"
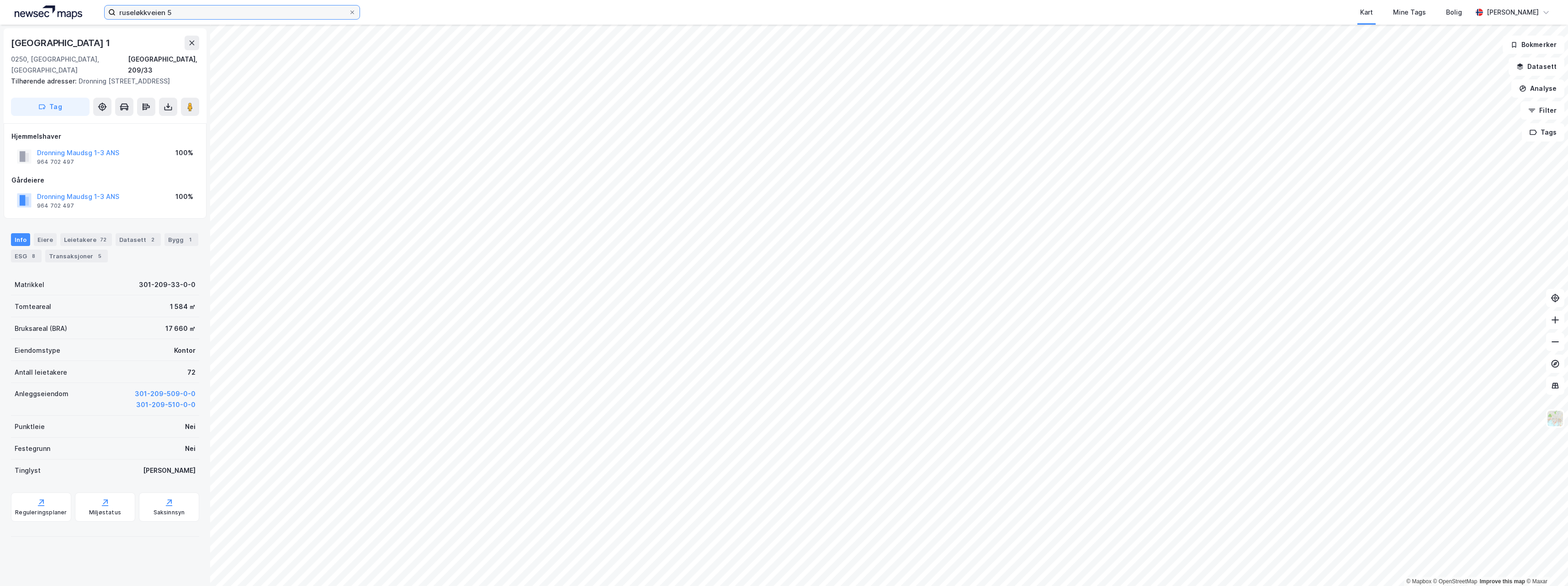
click at [348, 10] on input "ruseløkkveien 5" at bounding box center [231, 12] width 233 height 14
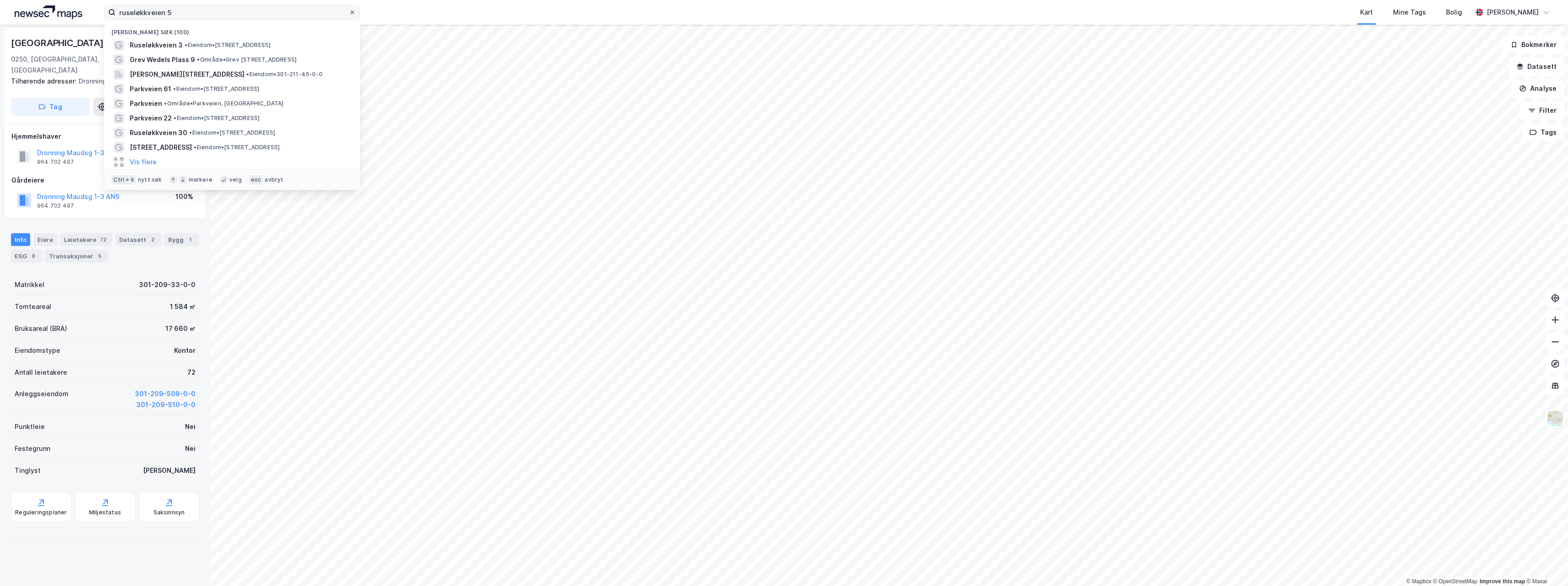
click at [349, 13] on span at bounding box center [352, 12] width 8 height 8
click at [348, 13] on input "ruseløkkveien 5" at bounding box center [231, 12] width 233 height 14
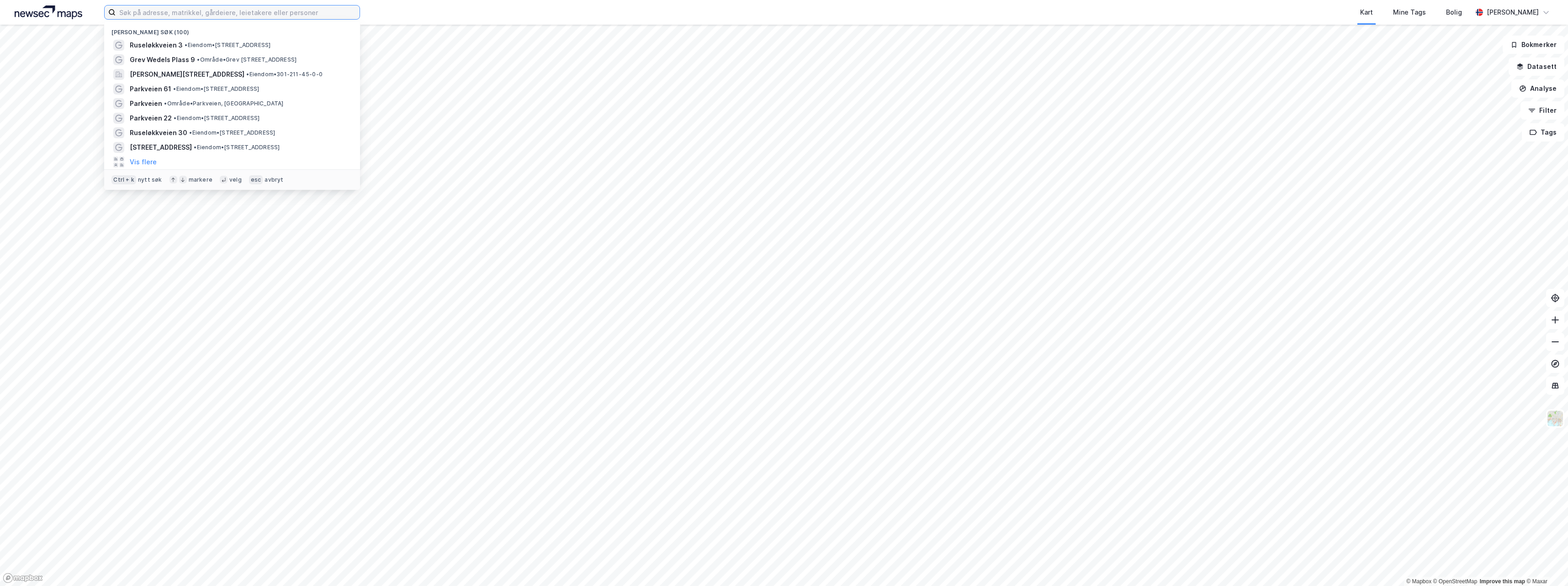
click at [301, 13] on input at bounding box center [237, 12] width 244 height 14
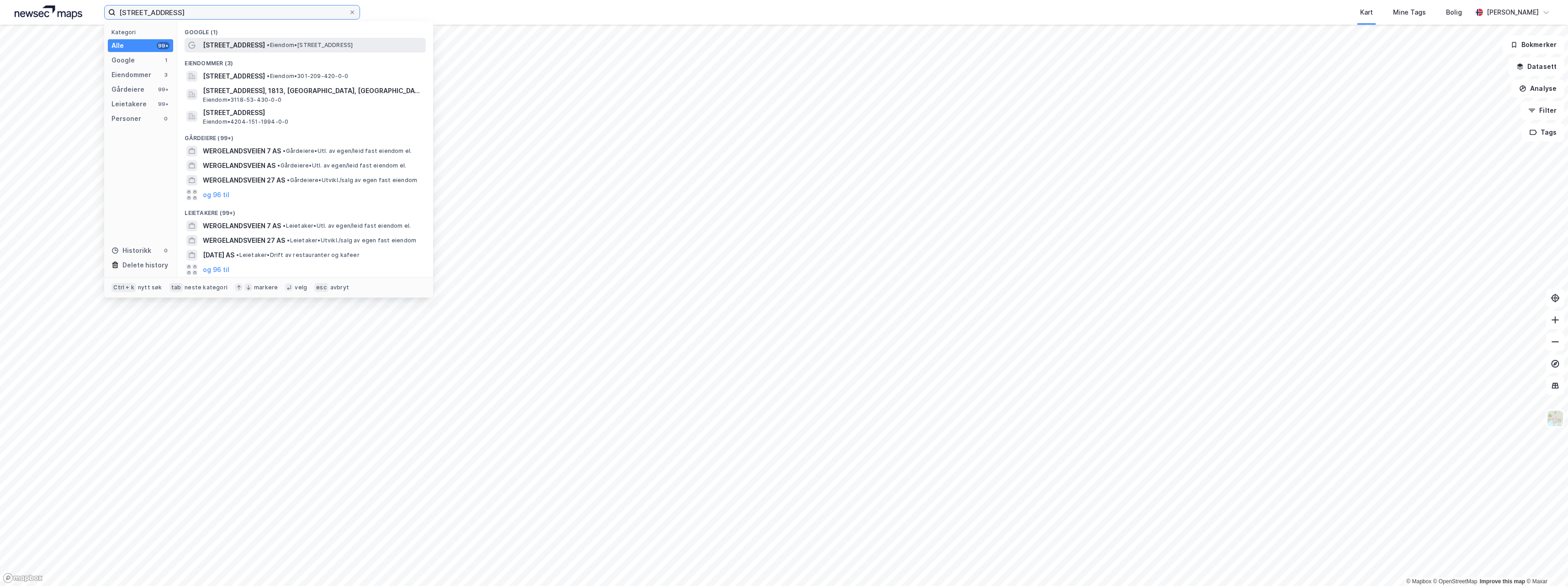
type input "[STREET_ADDRESS]"
click at [290, 46] on span "• Eiendom • [STREET_ADDRESS]" at bounding box center [309, 45] width 86 height 8
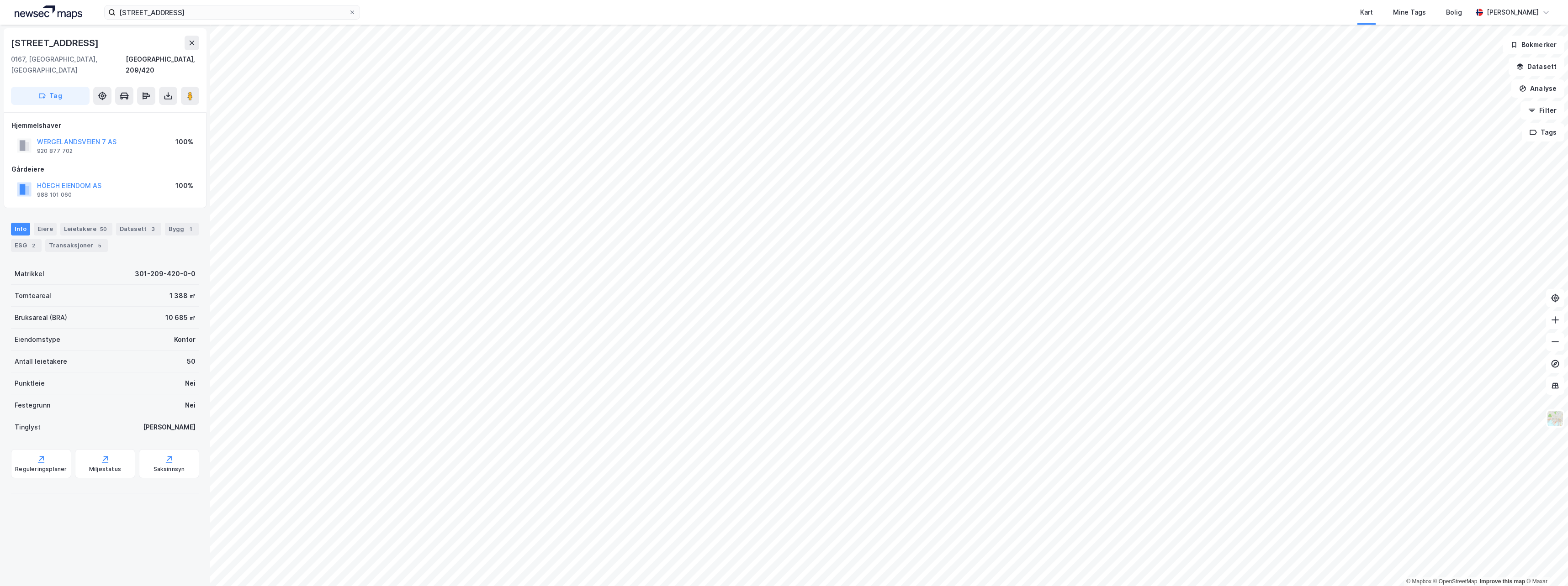
click at [910, 16] on div "wergelandsveien 7 Kart Mine Tags Bolig [PERSON_NAME] © Mapbox © OpenStreetMap I…" at bounding box center [784, 293] width 1568 height 586
click at [352, 11] on icon at bounding box center [352, 12] width 5 height 5
click at [348, 11] on input "[STREET_ADDRESS]" at bounding box center [231, 12] width 233 height 14
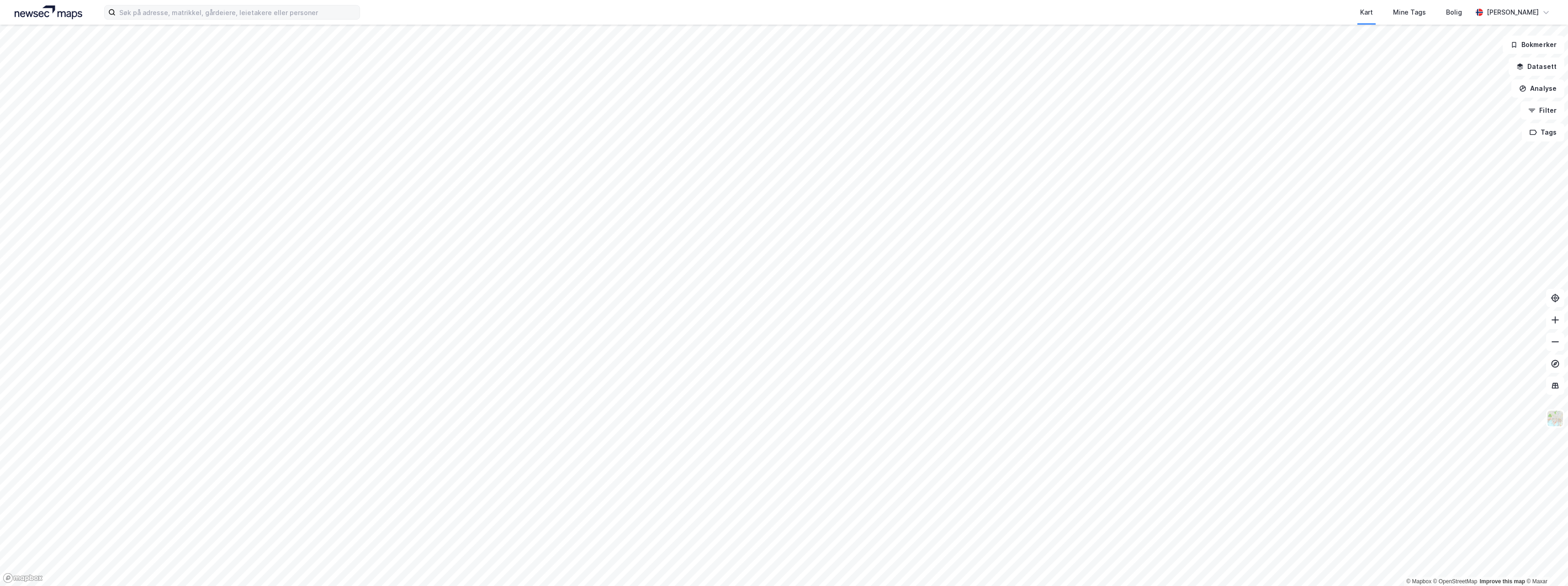
click at [389, 8] on div "Kart Mine Tags Bolig [PERSON_NAME]" at bounding box center [784, 12] width 1568 height 25
